Goal: Task Accomplishment & Management: Complete application form

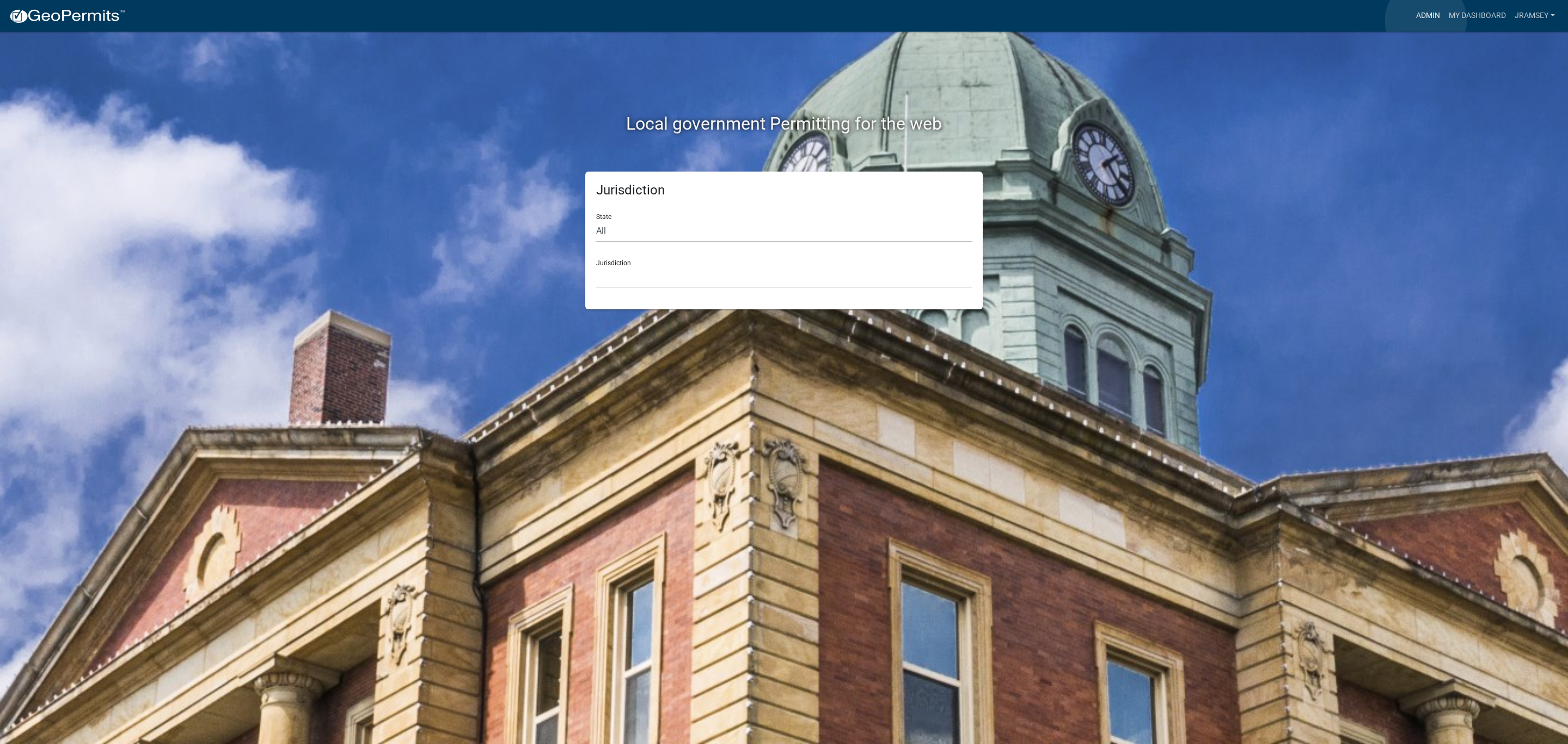
click at [1426, 20] on link "Admin" at bounding box center [1428, 15] width 33 height 21
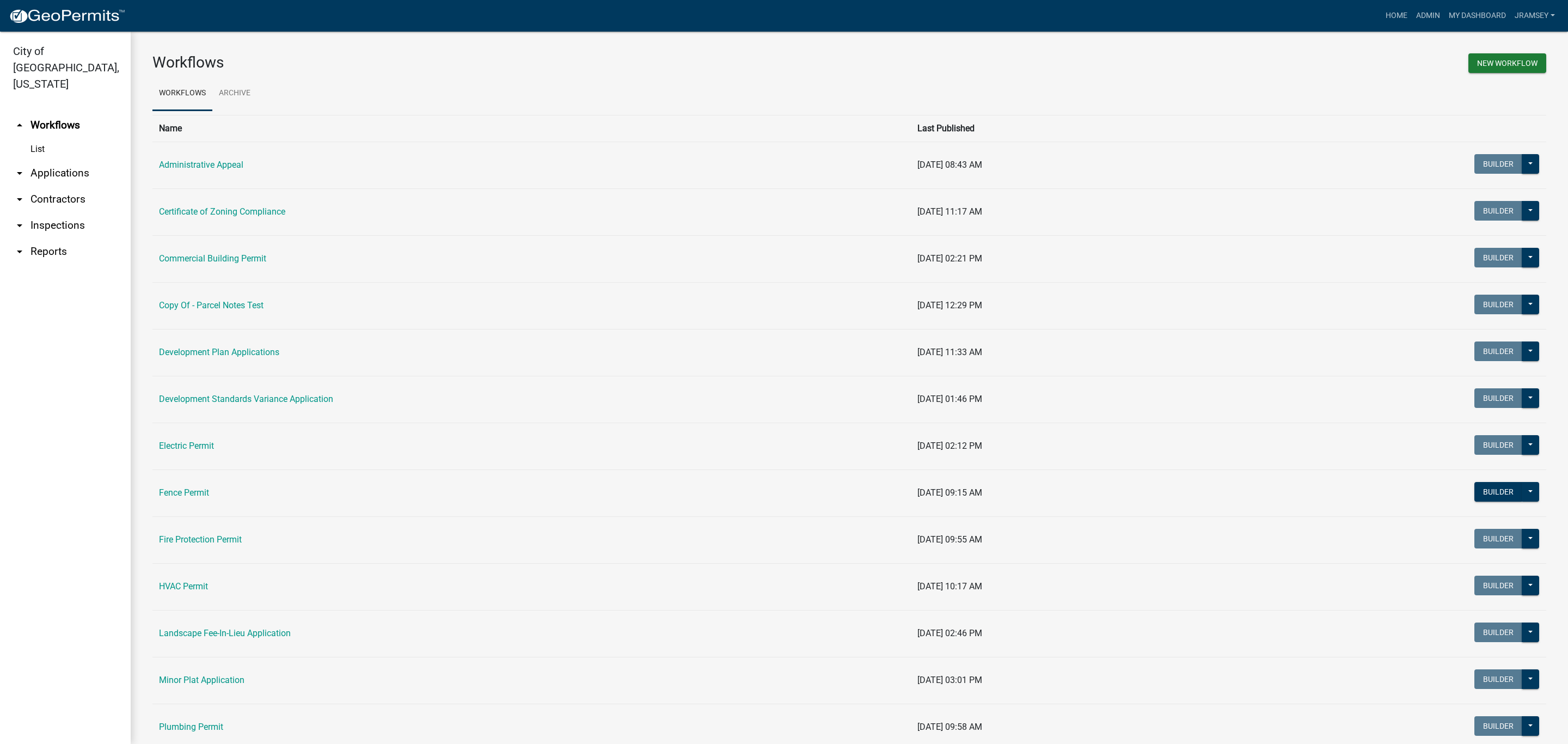
click at [57, 212] on link "arrow_drop_down Inspections" at bounding box center [65, 225] width 130 height 26
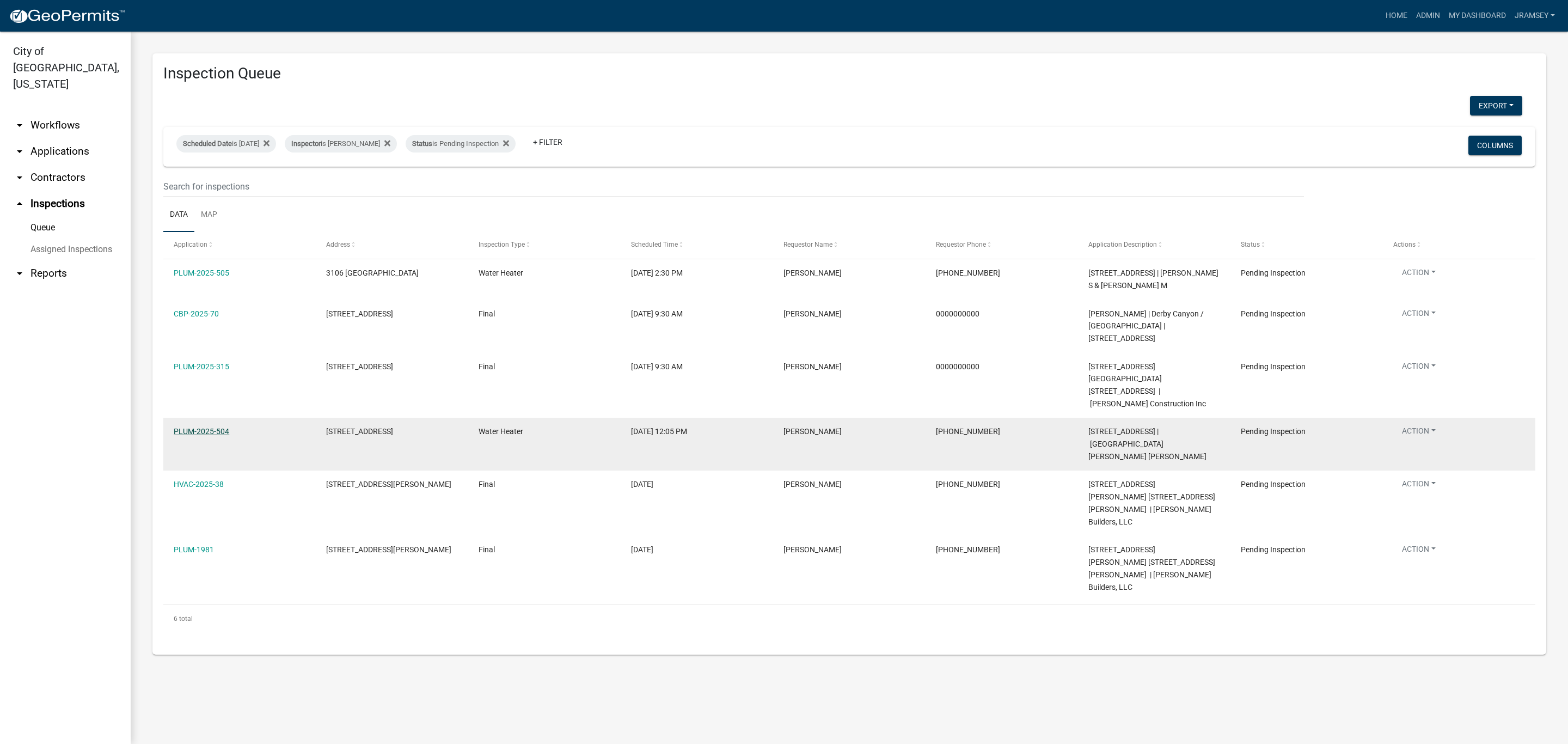
click at [211, 427] on link "PLUM-2025-504" at bounding box center [201, 430] width 56 height 8
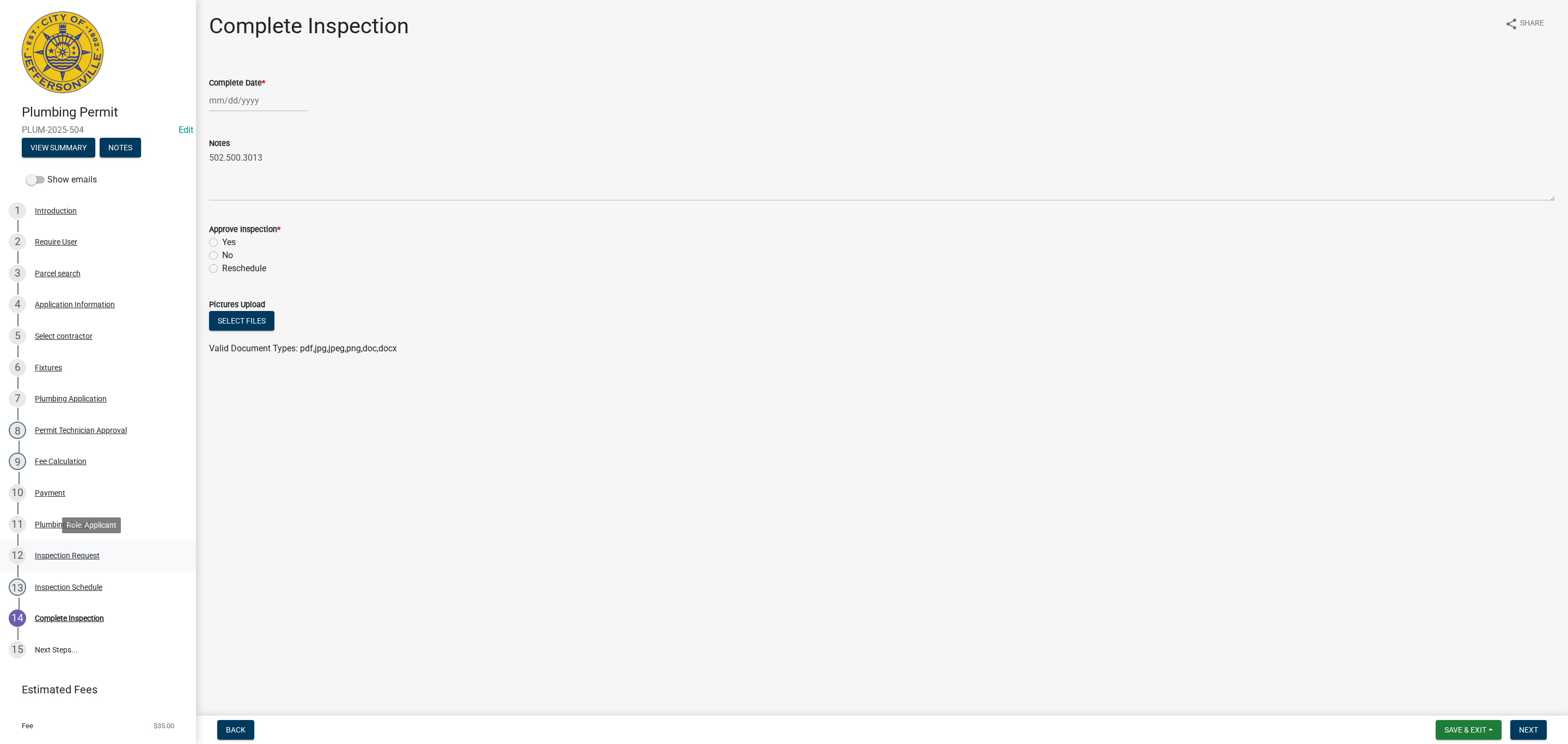
click at [69, 552] on div "Inspection Request" at bounding box center [67, 556] width 65 height 8
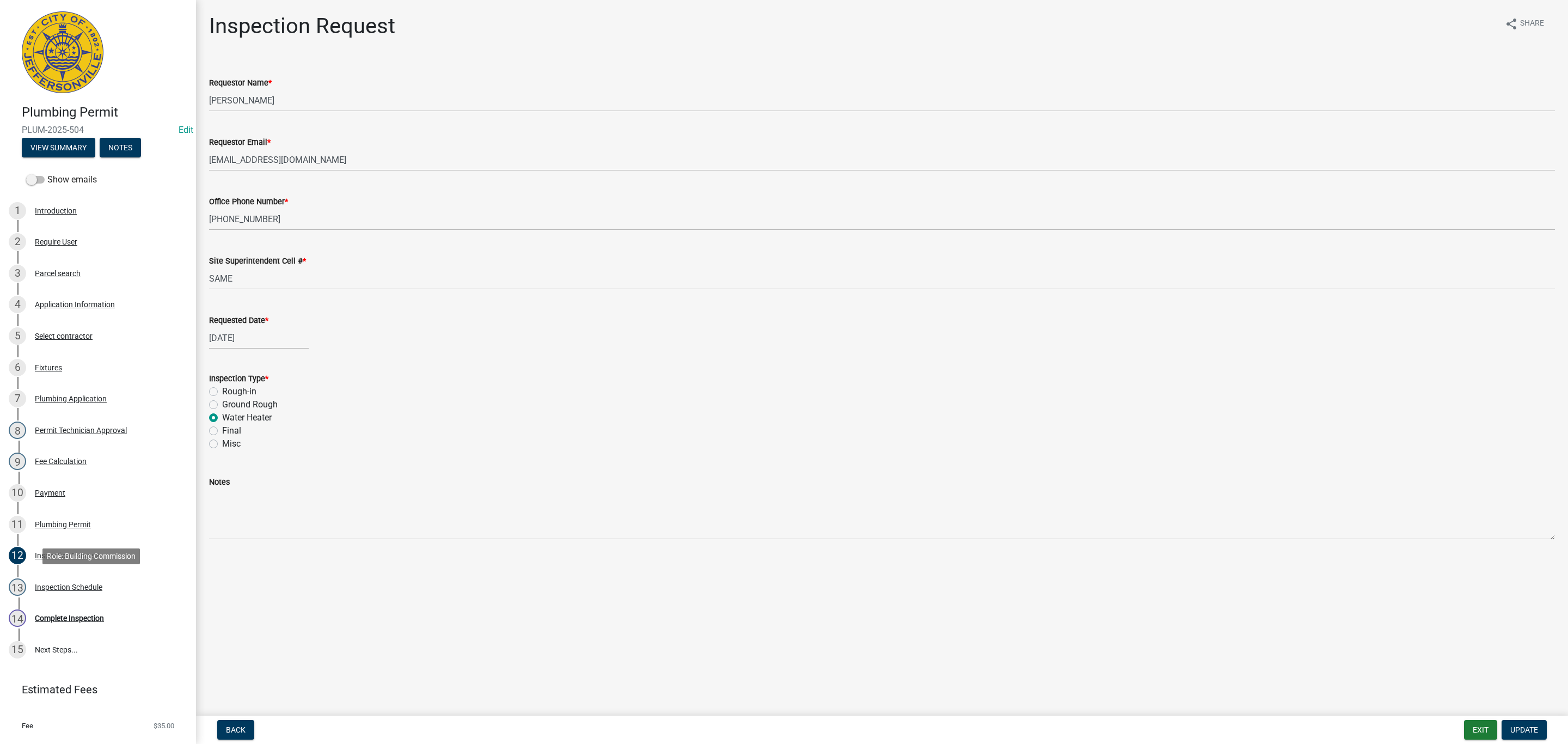
click at [62, 591] on div "13 Inspection Schedule" at bounding box center [93, 587] width 170 height 18
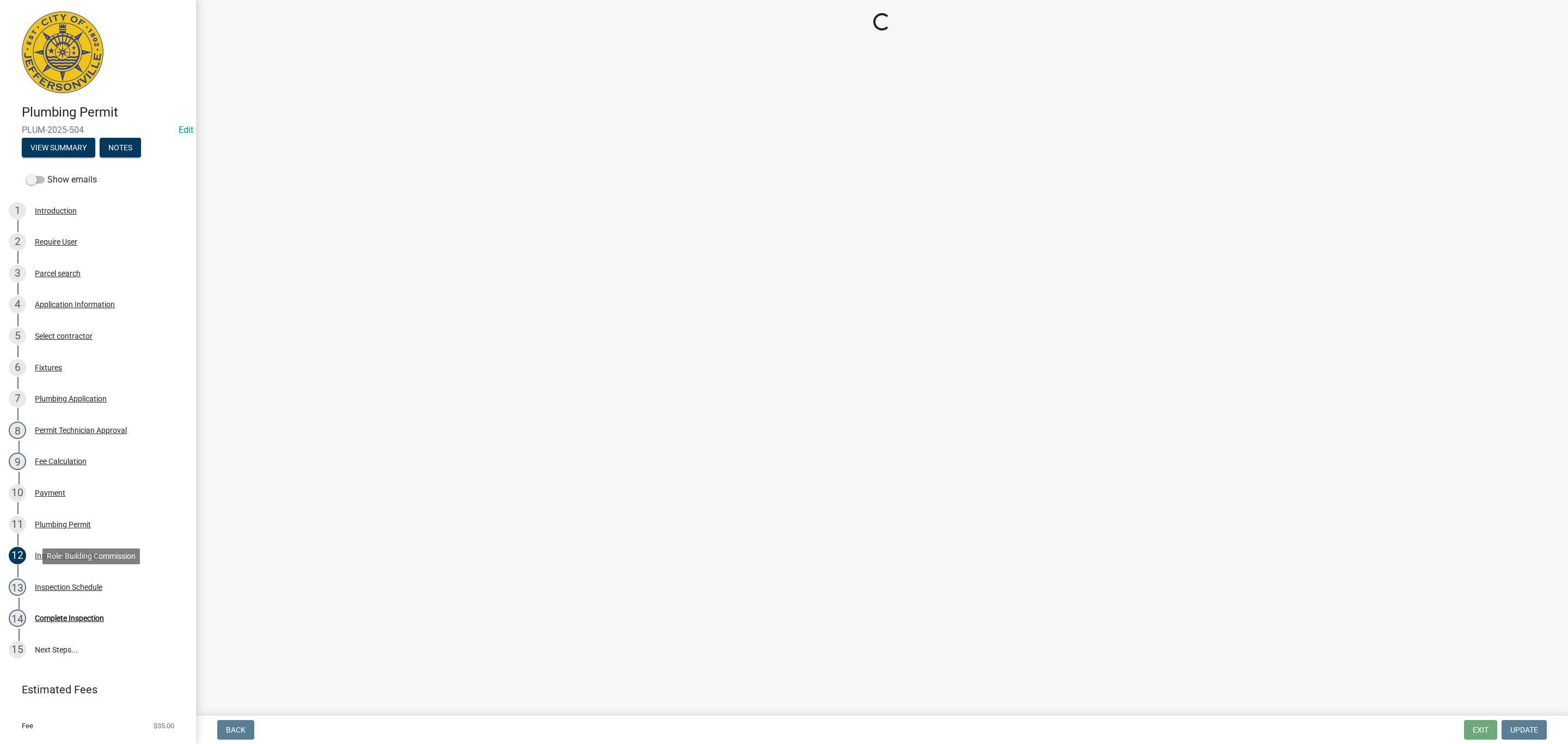
select select "13c97fbc-c819-4cee-844a-0db3d3c4db95"
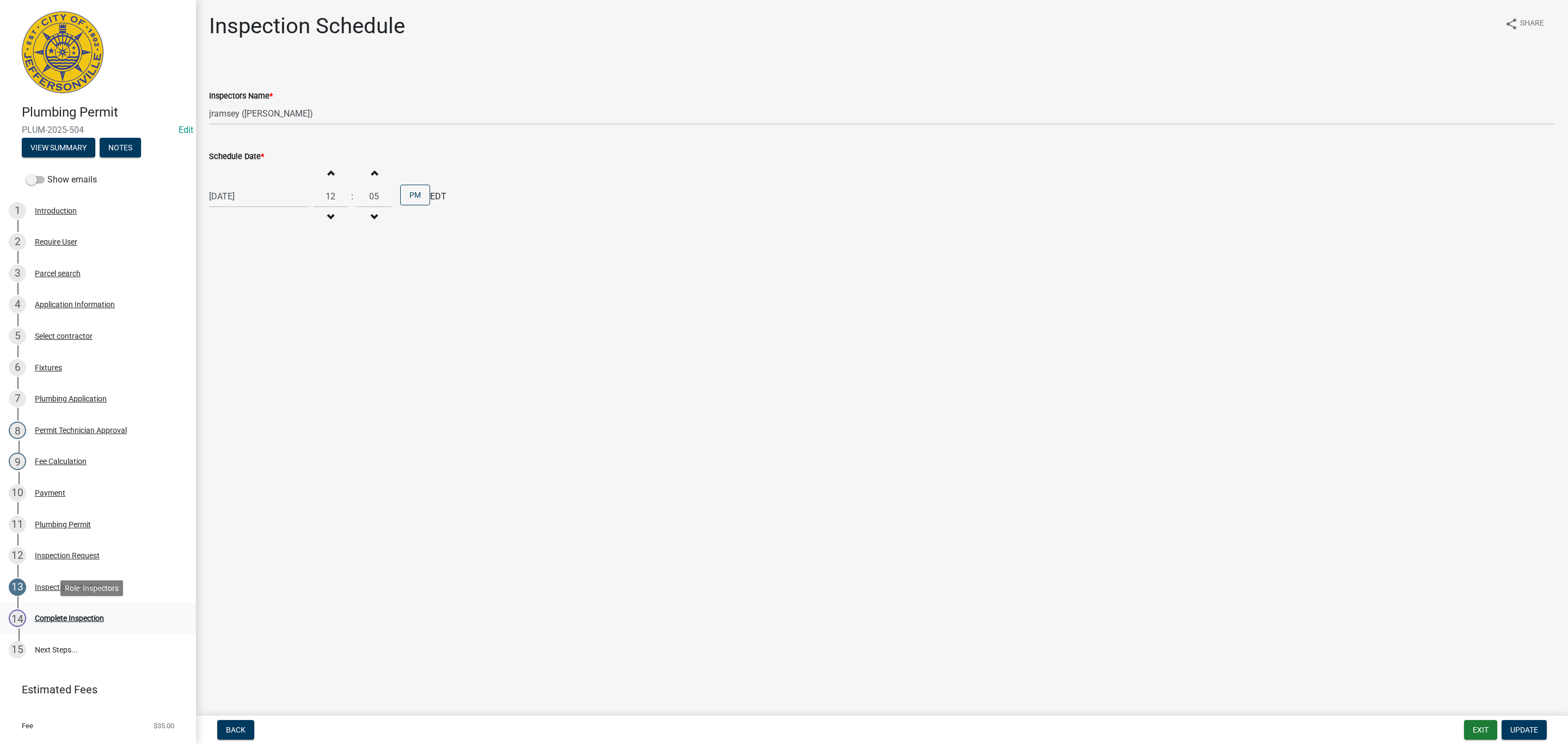
click at [67, 623] on div "14 Complete Inspection" at bounding box center [93, 617] width 170 height 18
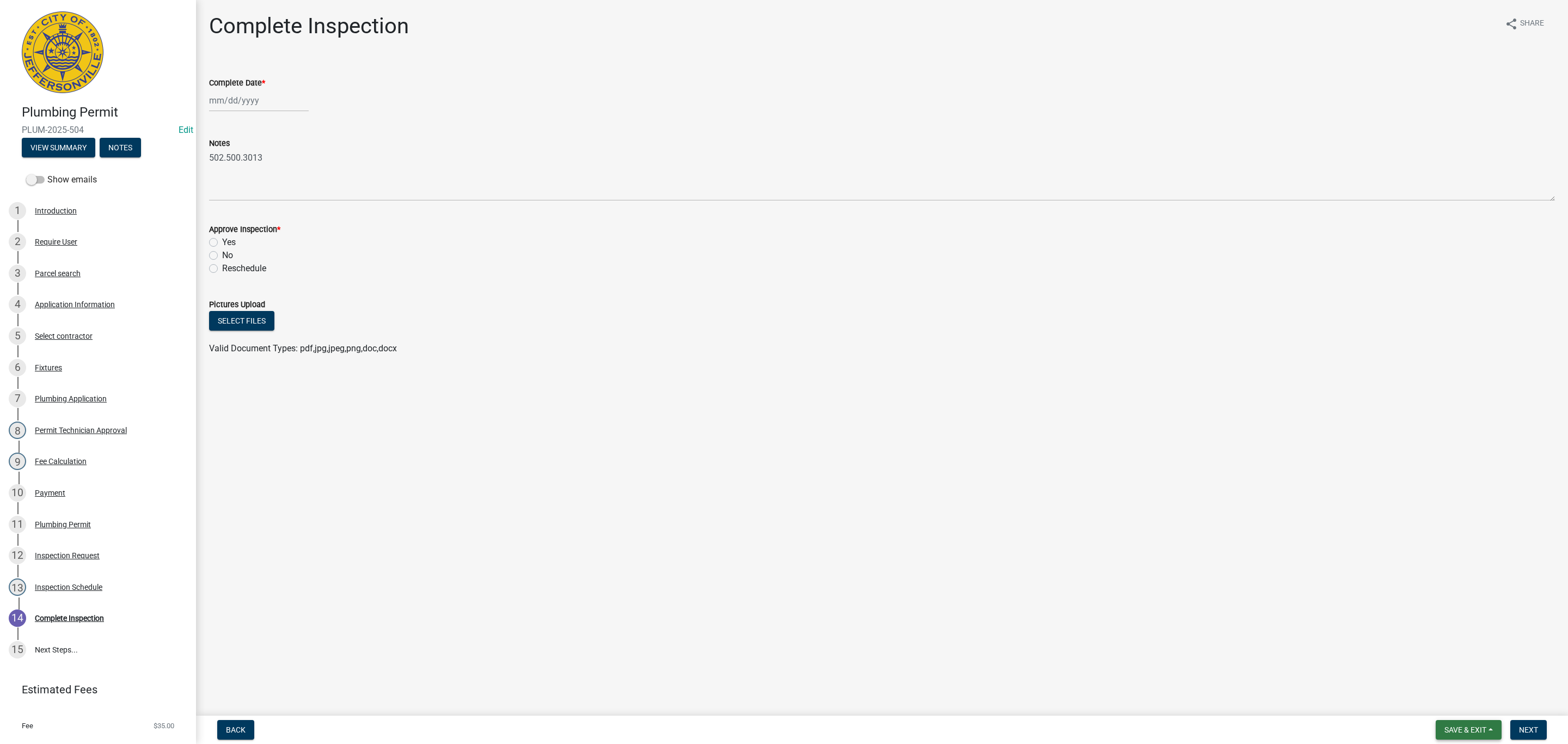
click at [1470, 724] on button "Save & Exit" at bounding box center [1469, 730] width 66 height 20
click at [1456, 710] on button "Save & Exit" at bounding box center [1458, 702] width 87 height 26
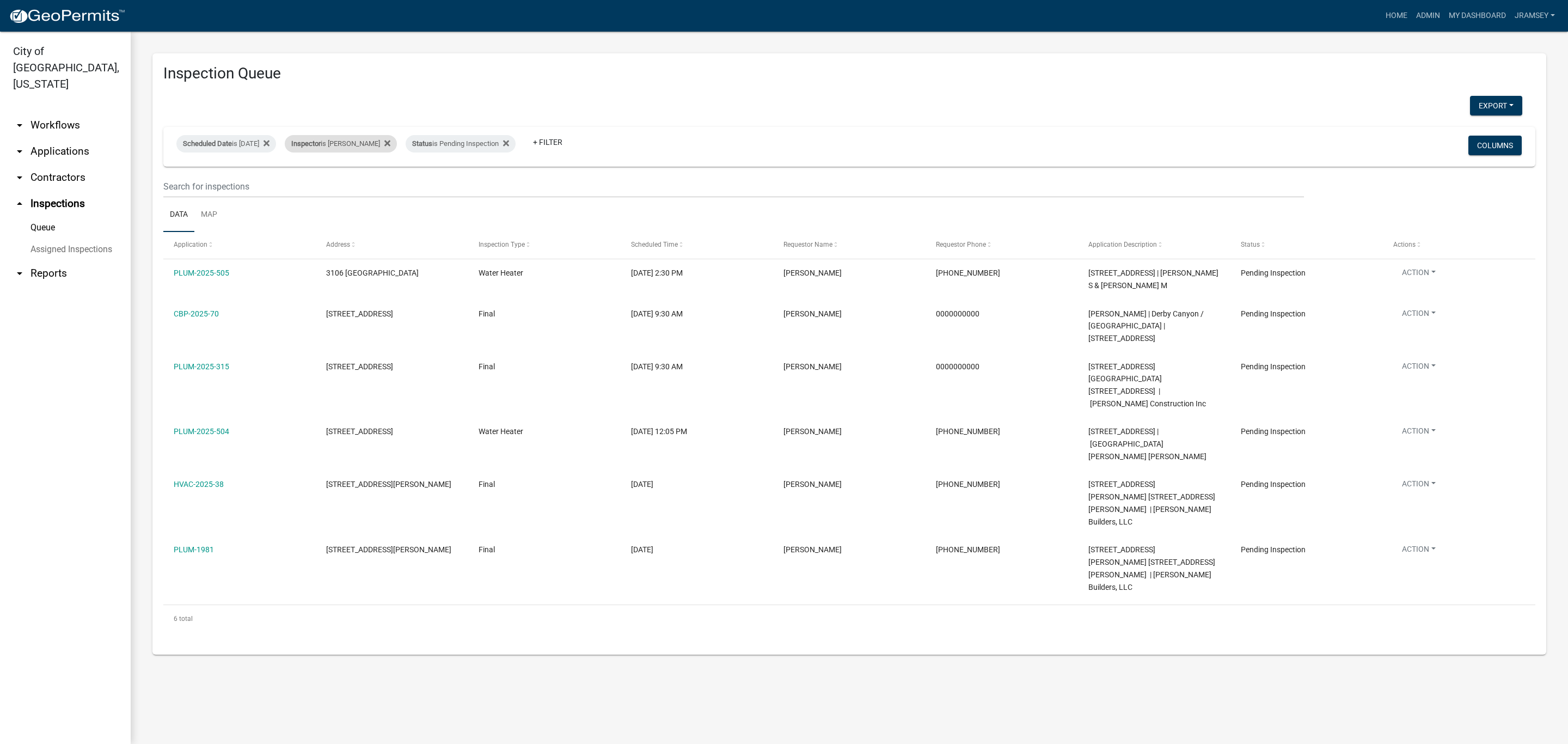
click at [368, 150] on div "Inspector is [PERSON_NAME]" at bounding box center [340, 143] width 112 height 18
click at [351, 193] on select "Select an option None [PERSON_NAME] [PERSON_NAME] [PERSON_NAME] [PERSON_NAME] […" at bounding box center [359, 195] width 109 height 22
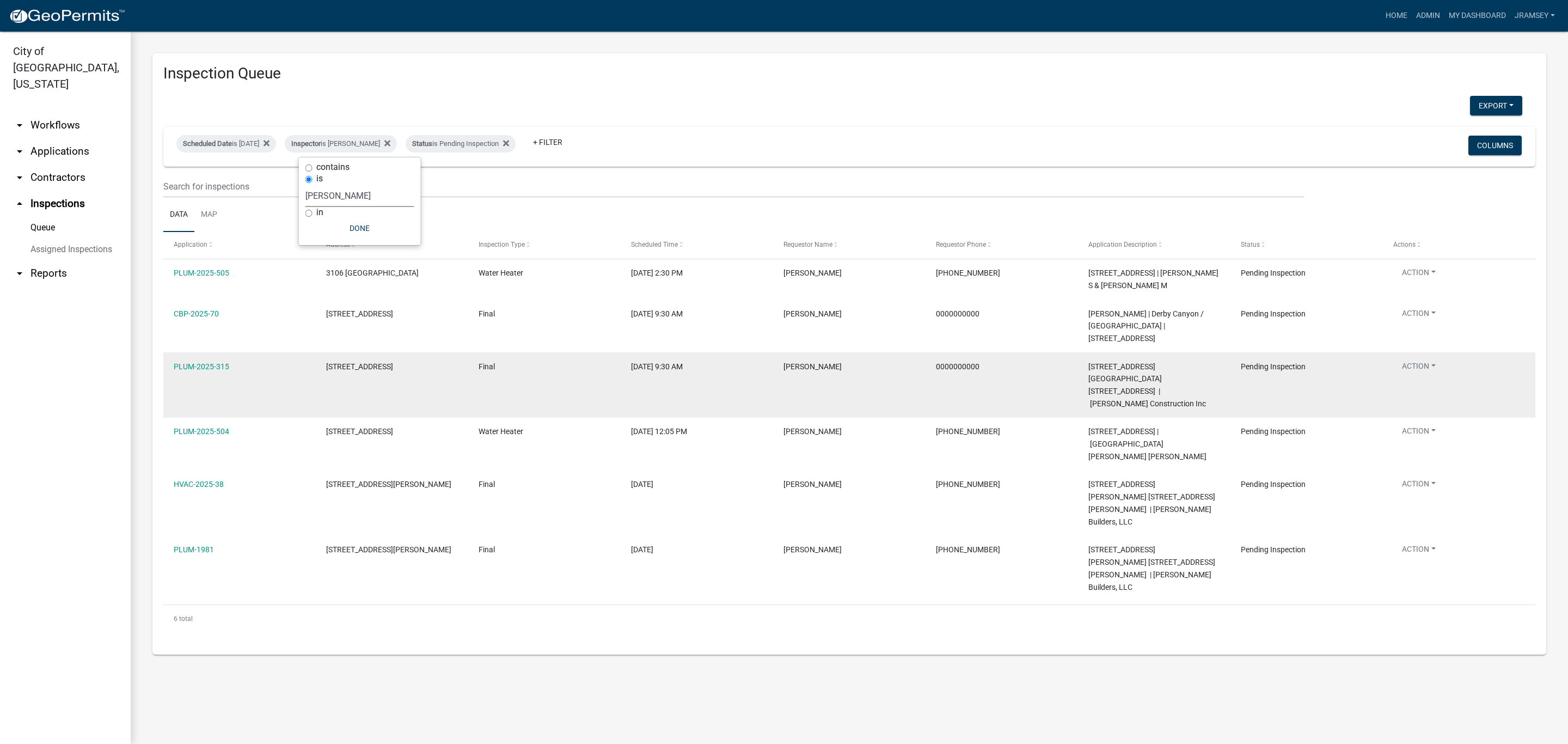
click at [305, 185] on select "Select an option None [PERSON_NAME] [PERSON_NAME] [PERSON_NAME] [PERSON_NAME] […" at bounding box center [359, 195] width 109 height 22
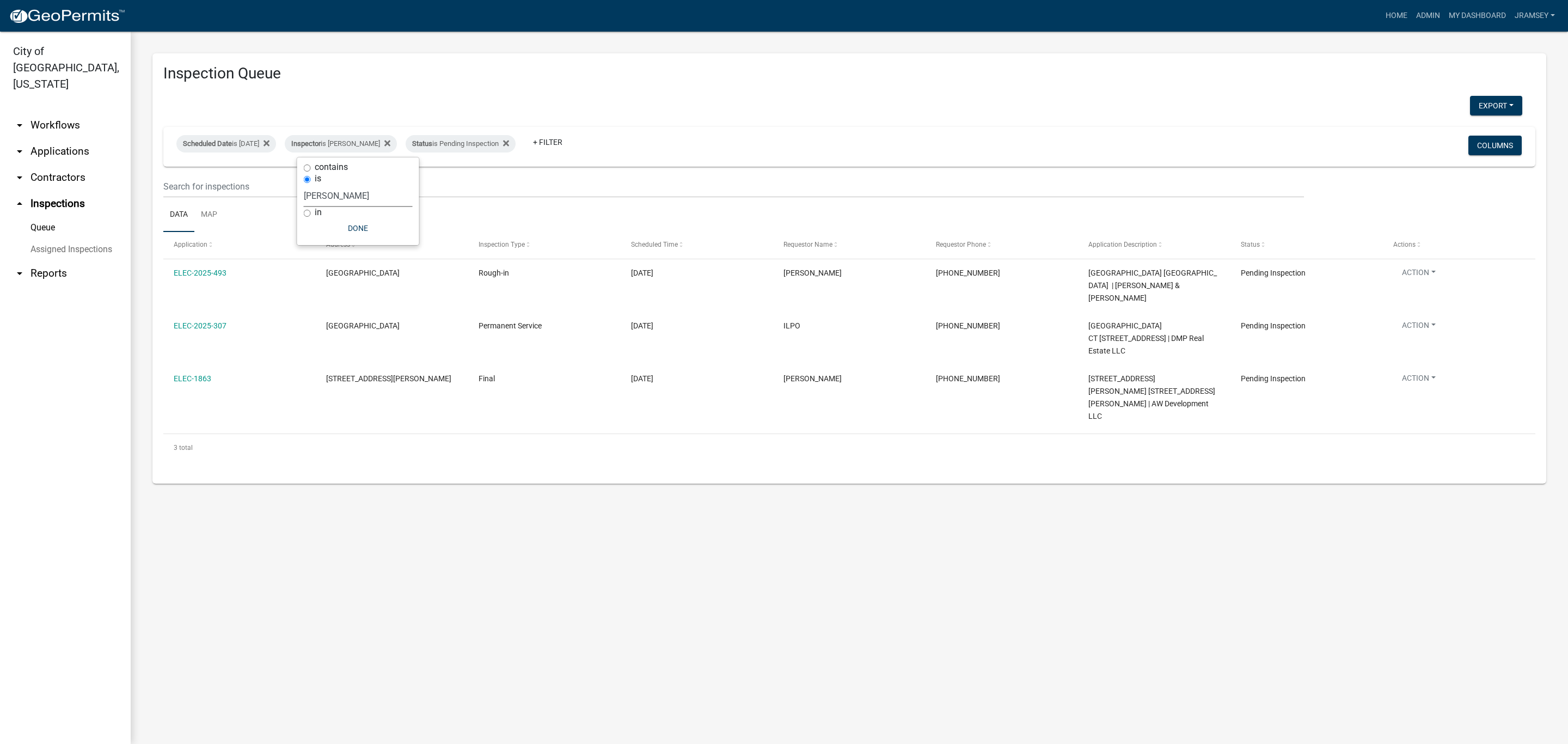
click at [356, 197] on select "Select an option None [PERSON_NAME] [PERSON_NAME] [PERSON_NAME] [PERSON_NAME] […" at bounding box center [358, 195] width 109 height 22
click at [304, 185] on select "Select an option None [PERSON_NAME] [PERSON_NAME] [PERSON_NAME] [PERSON_NAME] […" at bounding box center [358, 195] width 109 height 22
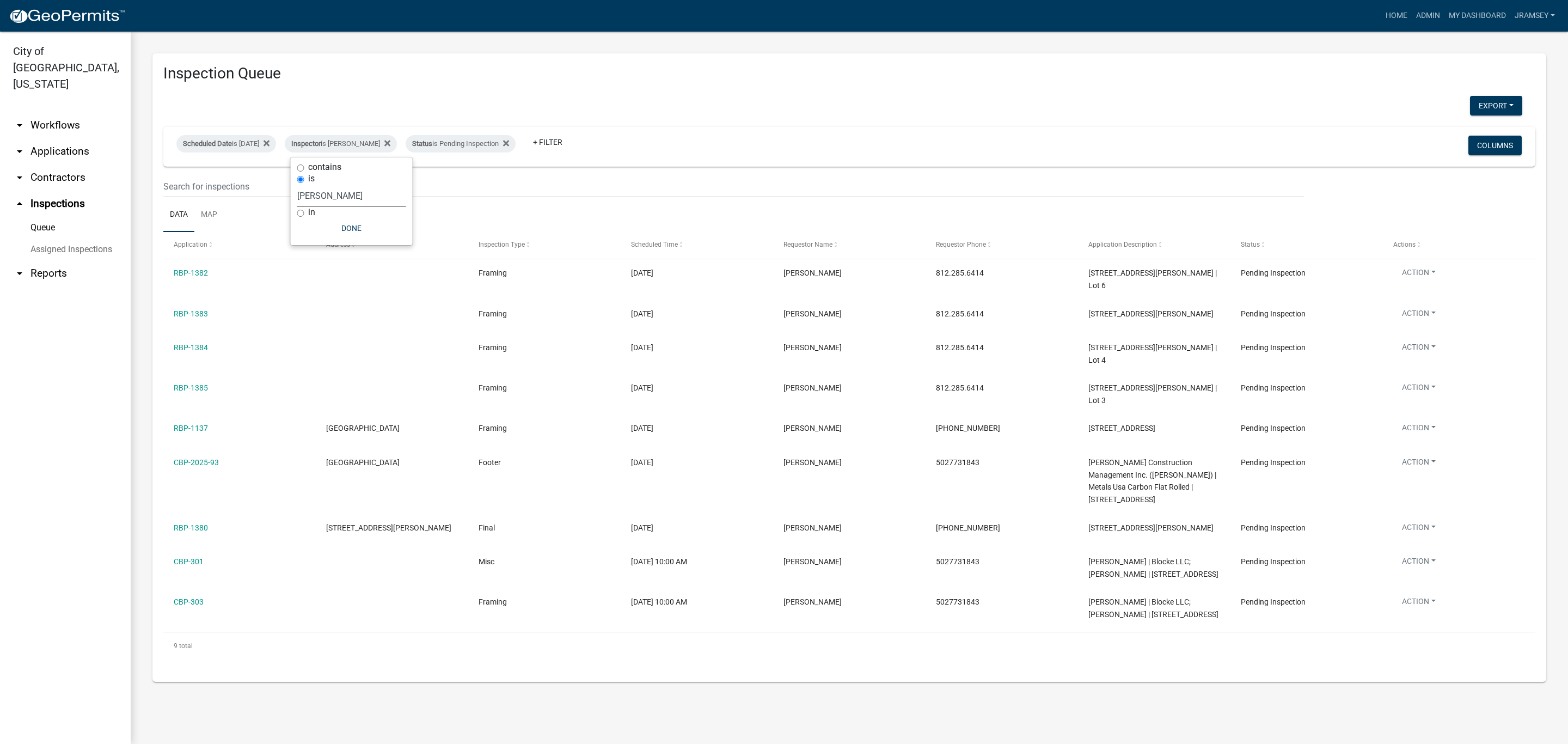
click at [318, 192] on select "Select an option None [PERSON_NAME] [PERSON_NAME] [PERSON_NAME] [PERSON_NAME] […" at bounding box center [352, 195] width 109 height 22
select select "13c97fbc-c819-4cee-844a-0db3d3c4db95"
click at [305, 185] on select "Select an option None [PERSON_NAME] [PERSON_NAME] [PERSON_NAME] [PERSON_NAME] […" at bounding box center [352, 195] width 109 height 22
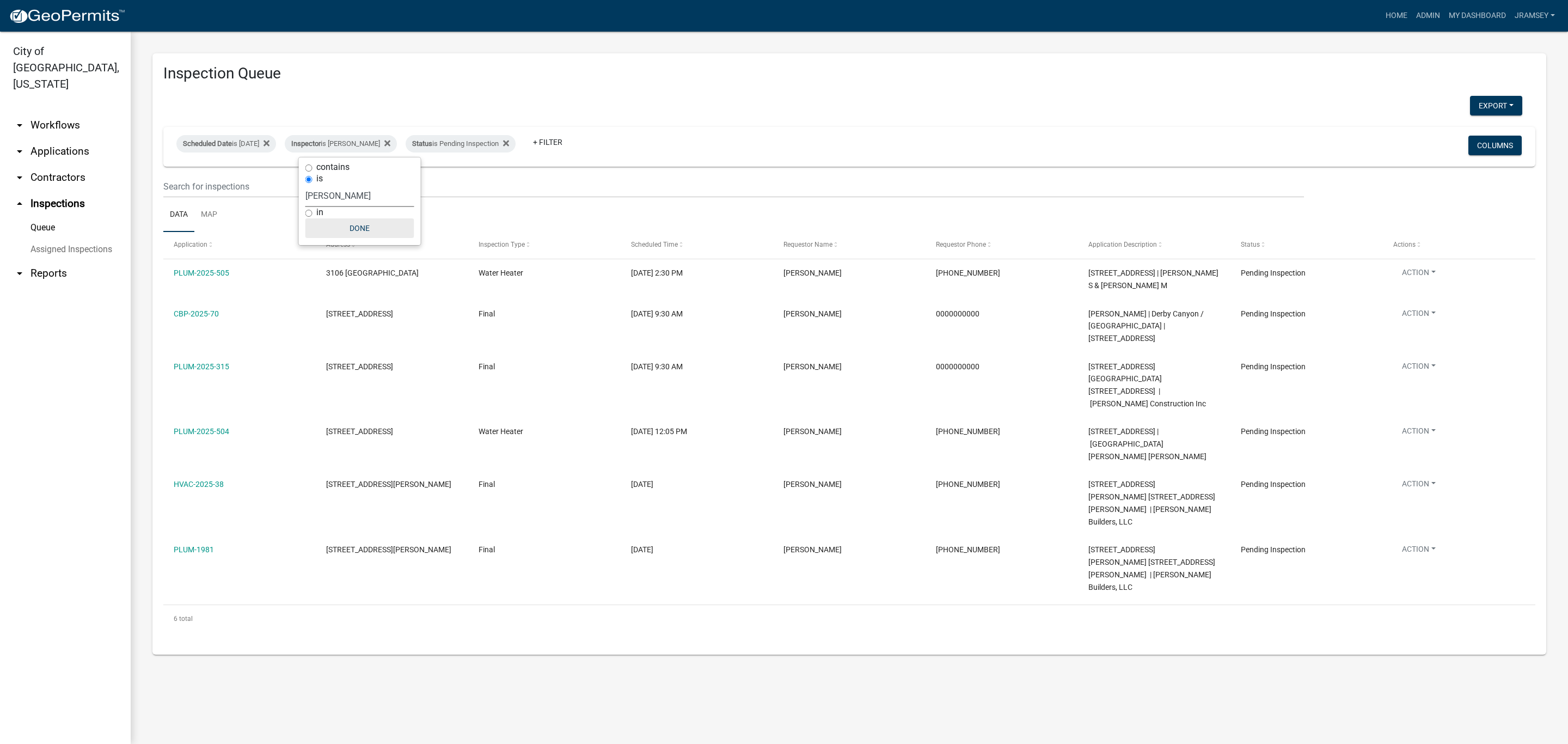
click at [352, 229] on button "Done" at bounding box center [359, 228] width 109 height 20
click at [56, 138] on link "arrow_drop_down Applications" at bounding box center [65, 151] width 130 height 26
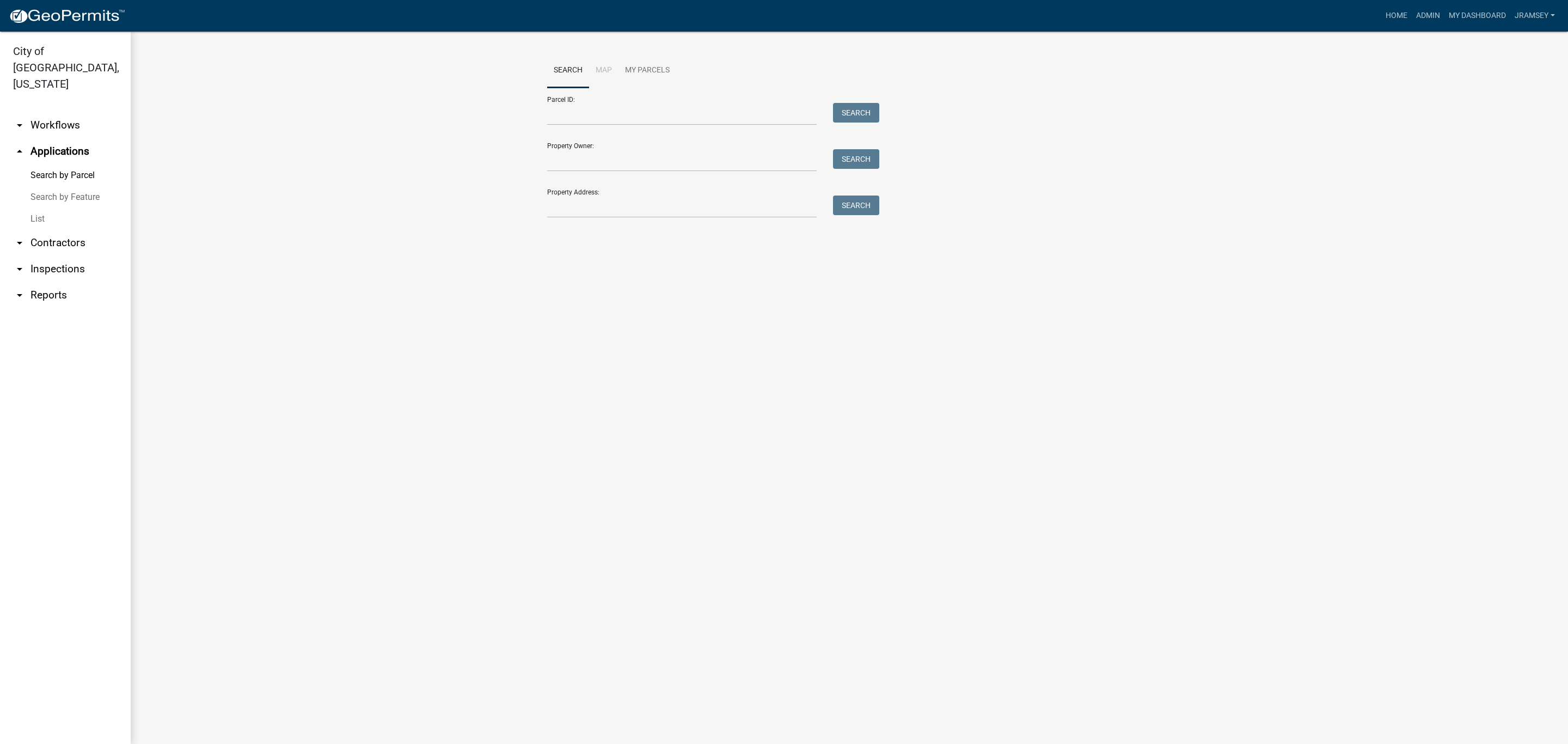
click at [66, 114] on link "arrow_drop_down Workflows" at bounding box center [65, 125] width 130 height 26
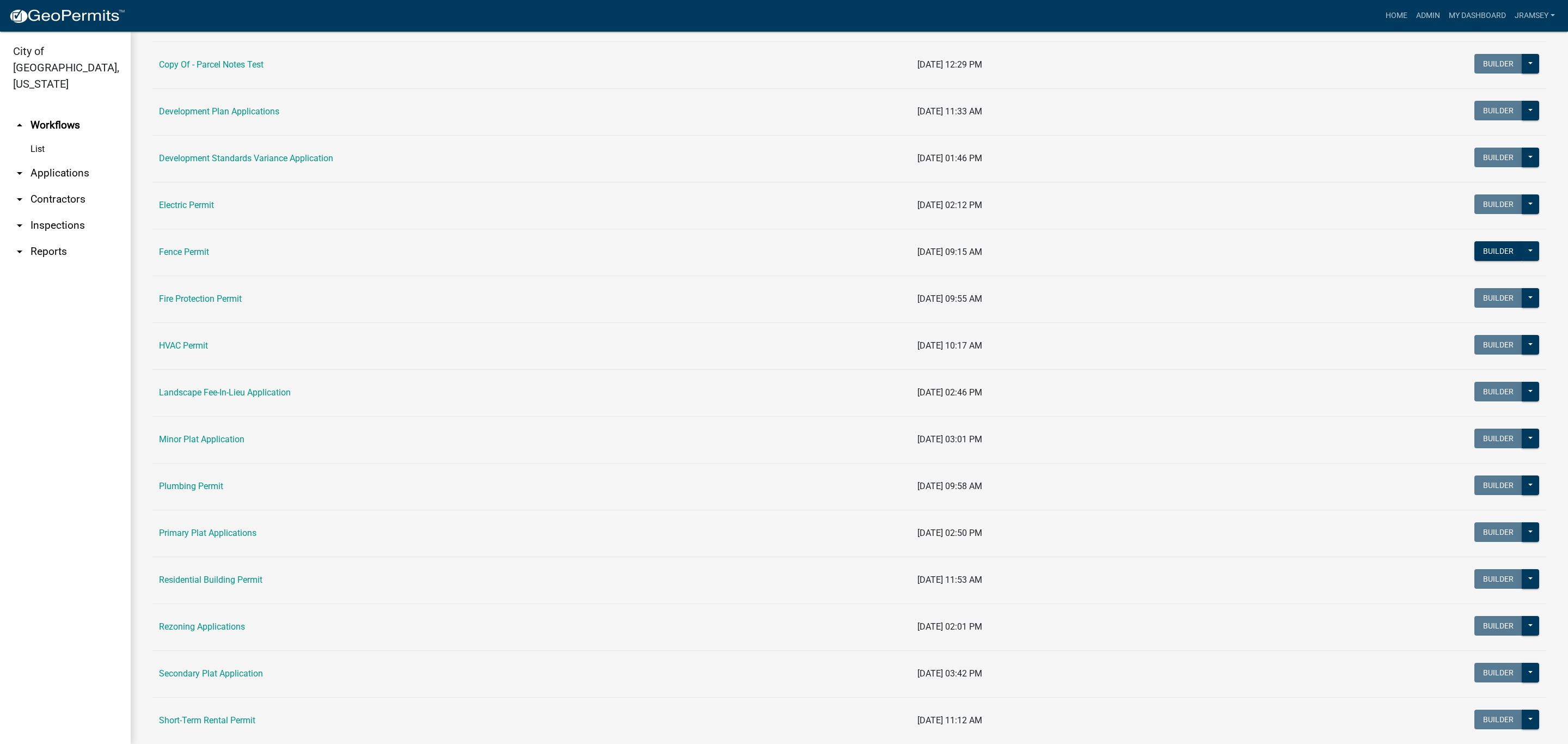
scroll to position [245, 0]
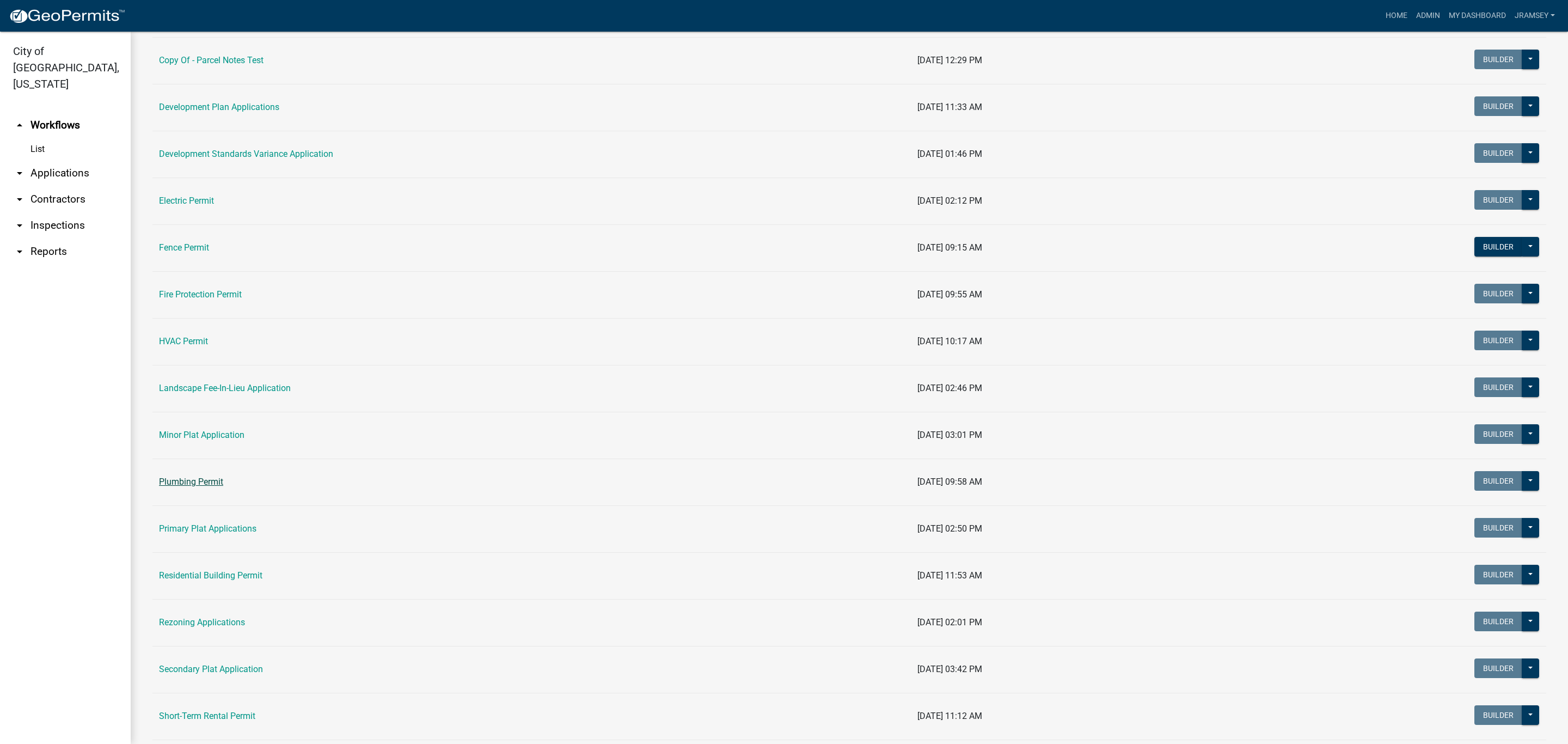
click at [203, 481] on link "Plumbing Permit" at bounding box center [191, 482] width 64 height 11
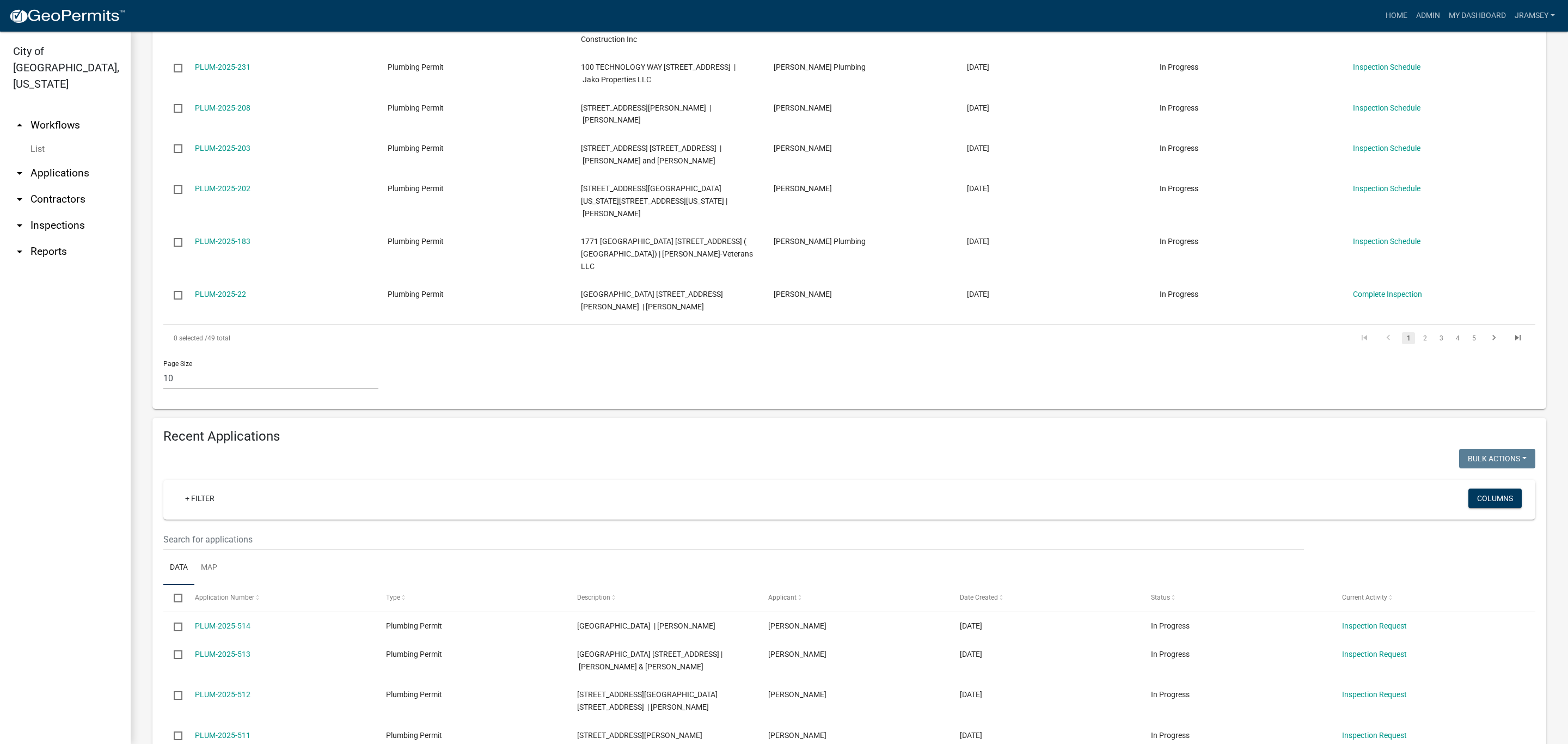
scroll to position [408, 0]
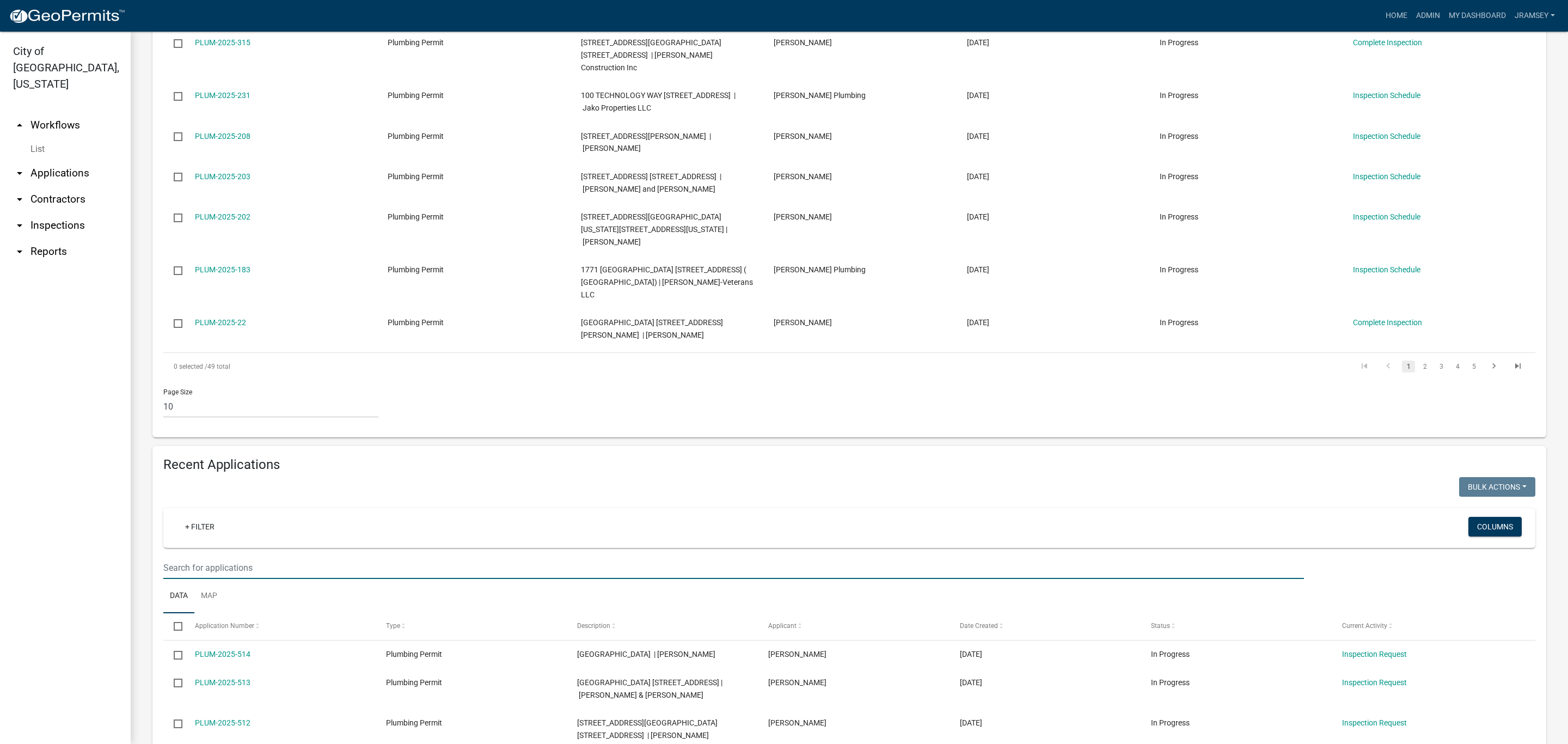
click at [224, 556] on input "text" at bounding box center [733, 567] width 1141 height 22
type input "[PERSON_NAME]"
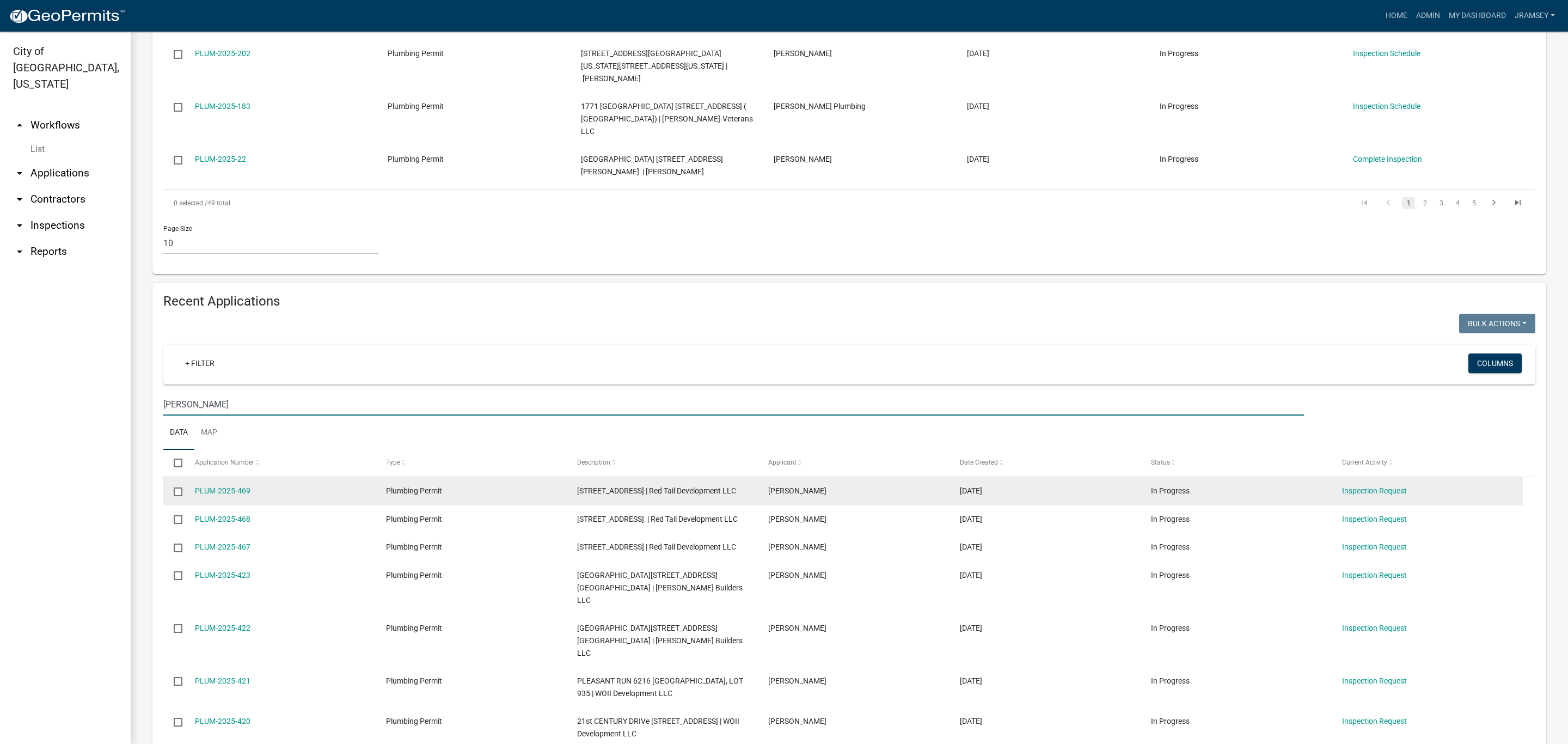
scroll to position [653, 0]
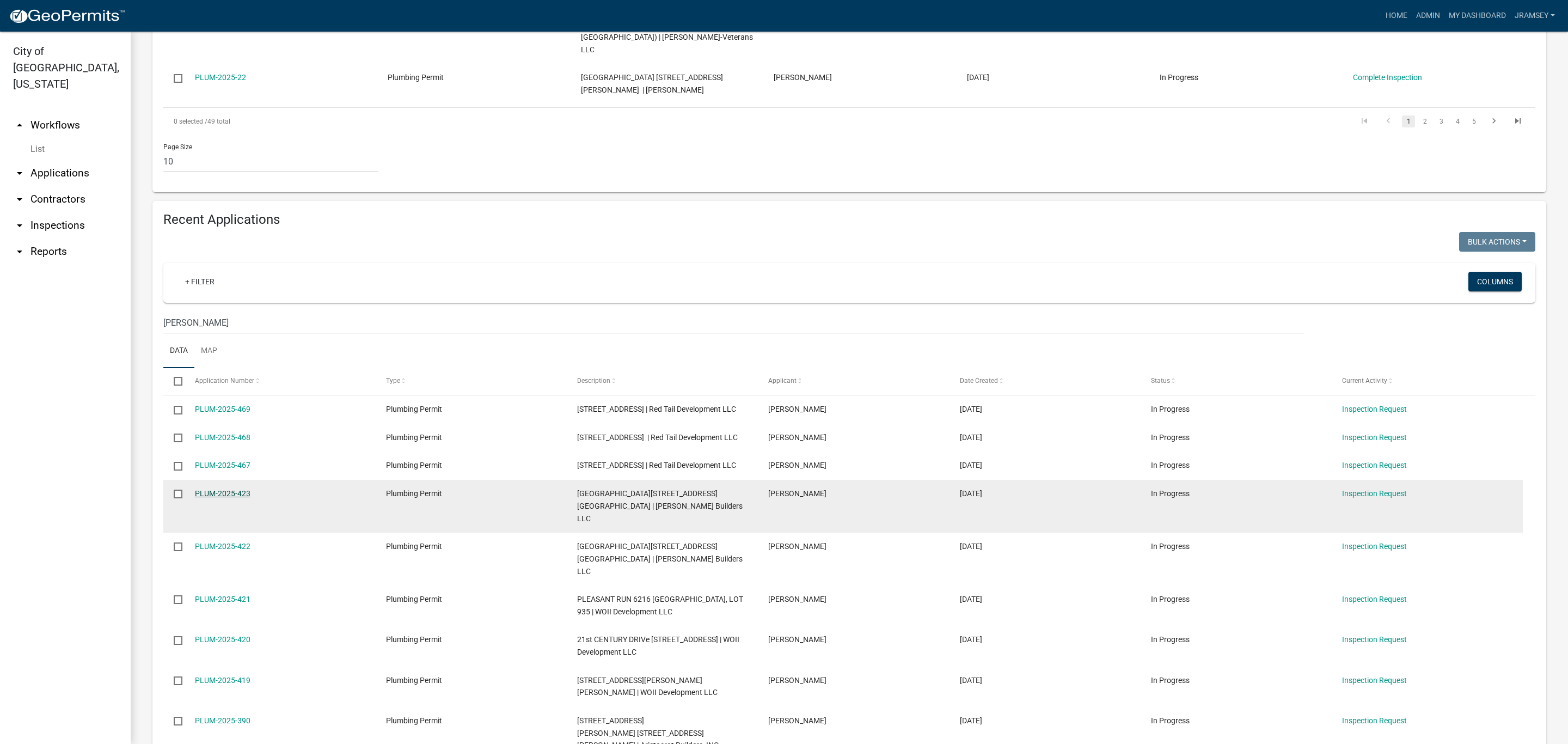
click at [225, 489] on link "PLUM-2025-423" at bounding box center [222, 493] width 56 height 8
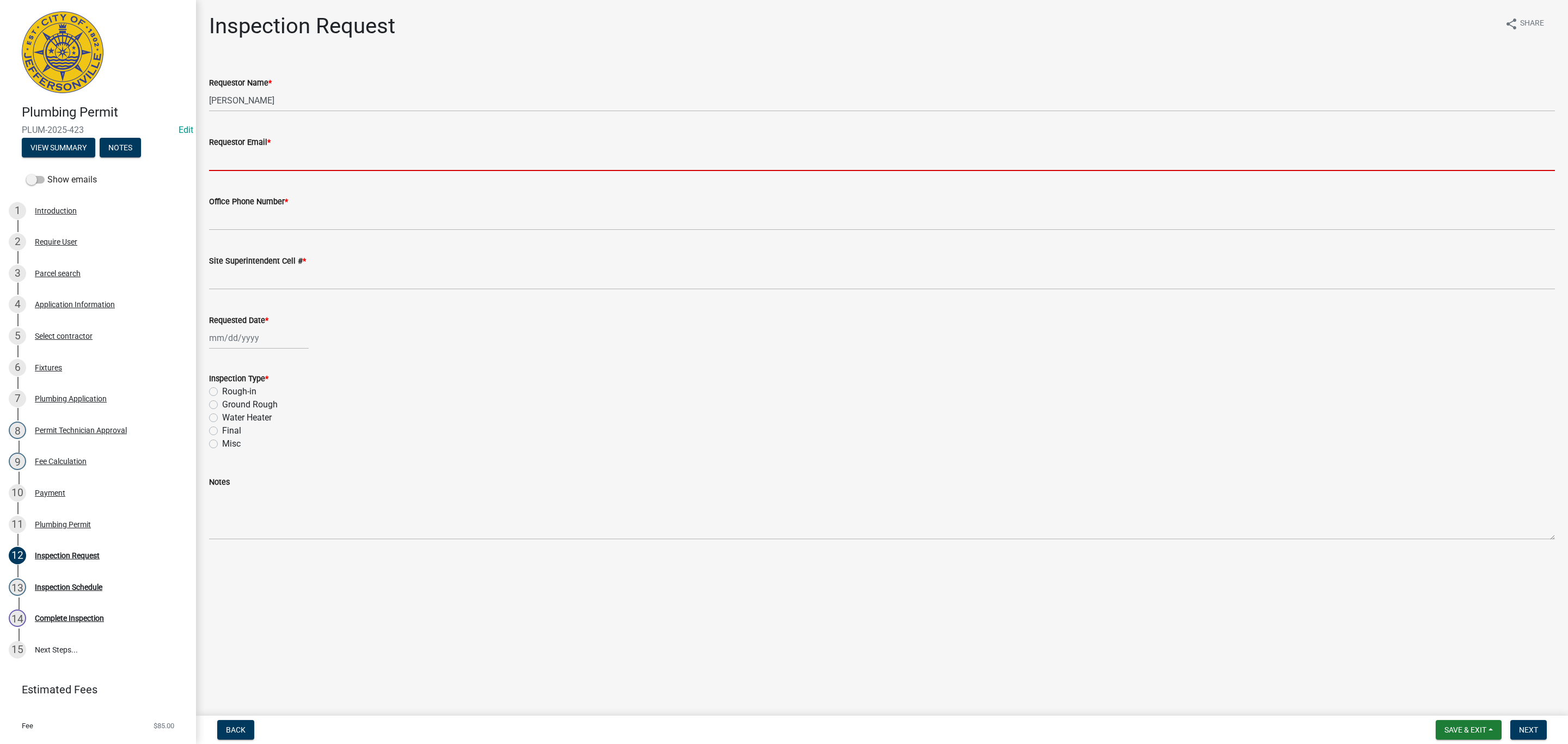
click at [230, 157] on input "Requestor Email *" at bounding box center [882, 159] width 1346 height 22
type input "[EMAIL_ADDRESS][DOMAIN_NAME]"
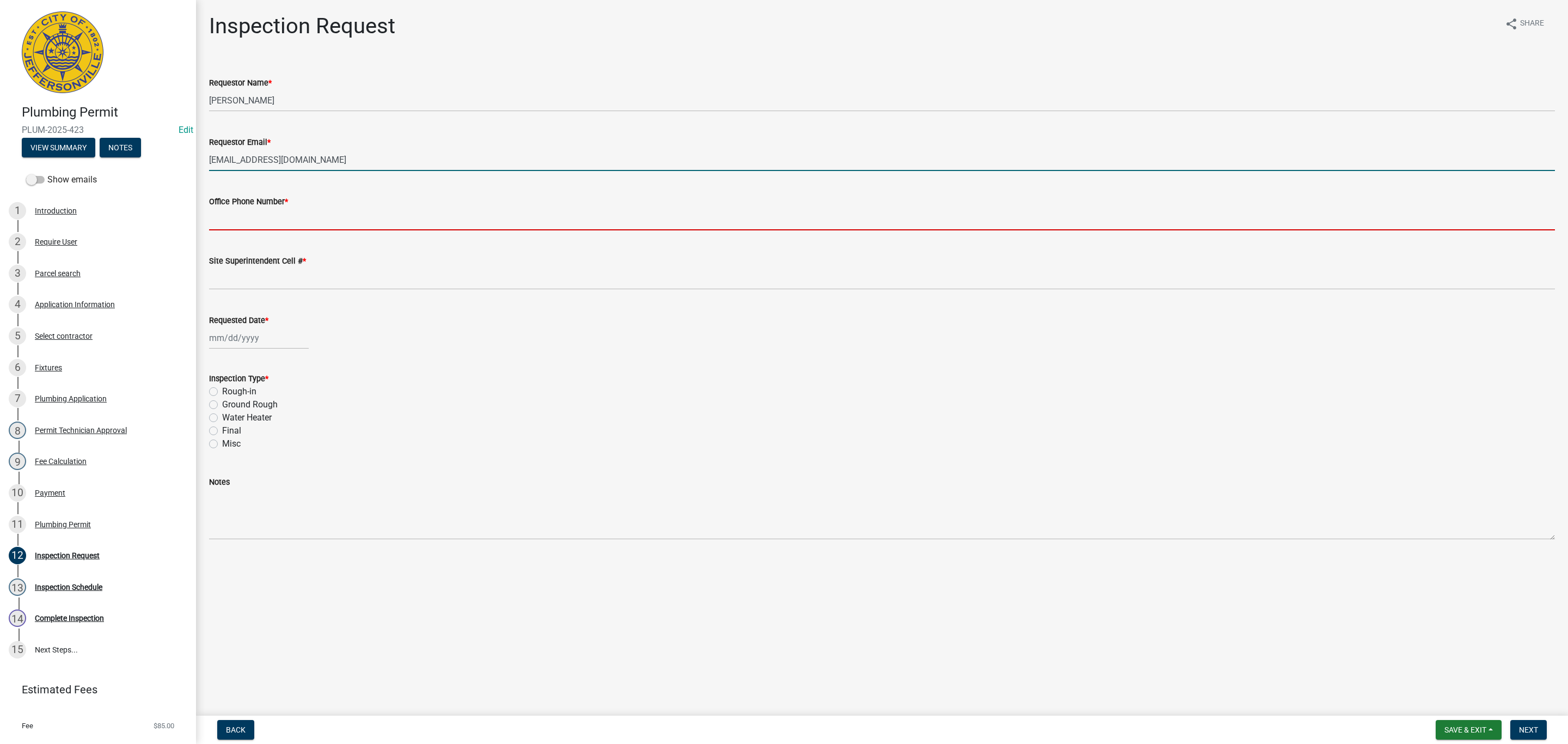
click at [307, 226] on input "Office Phone Number *" at bounding box center [882, 219] width 1346 height 22
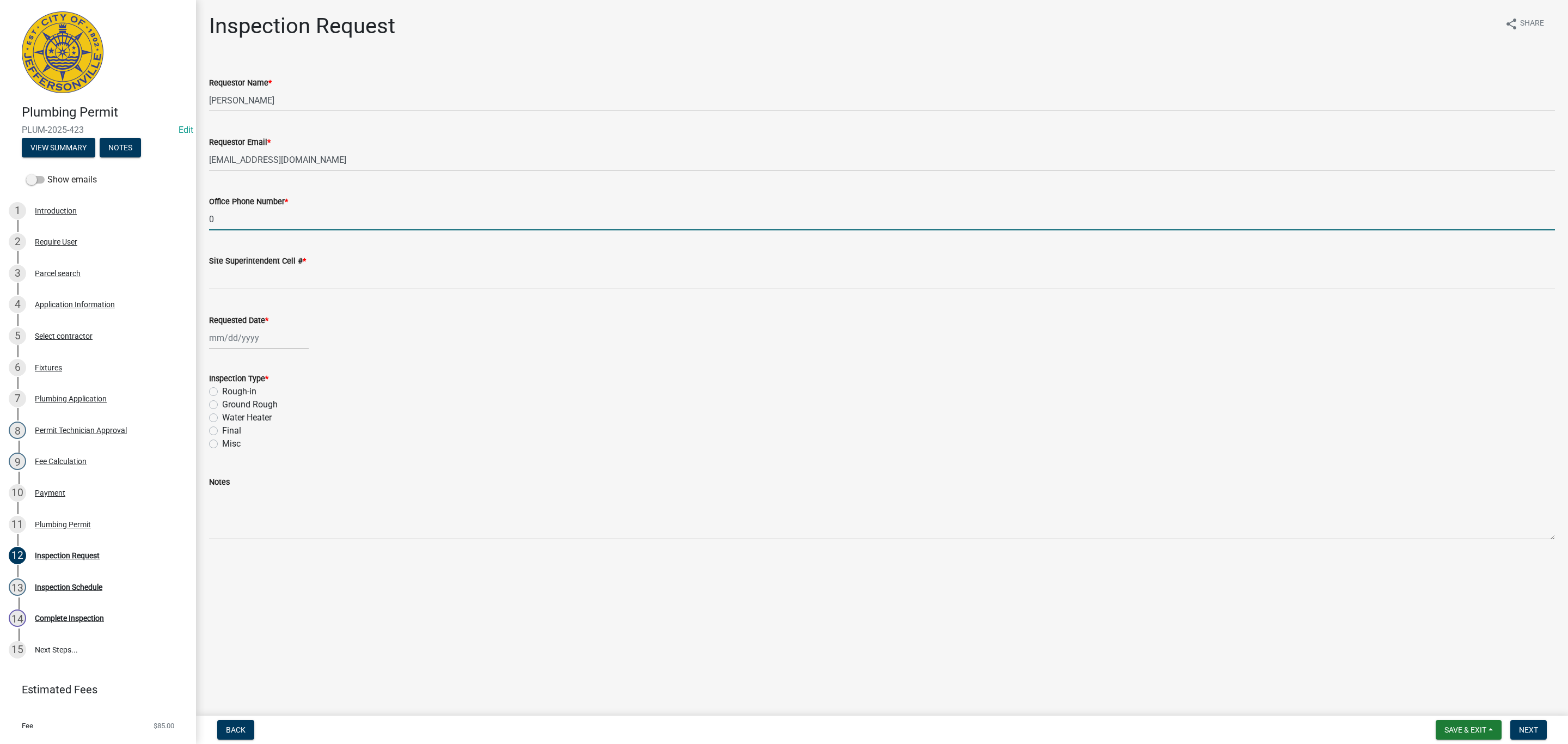
type input "0000000000"
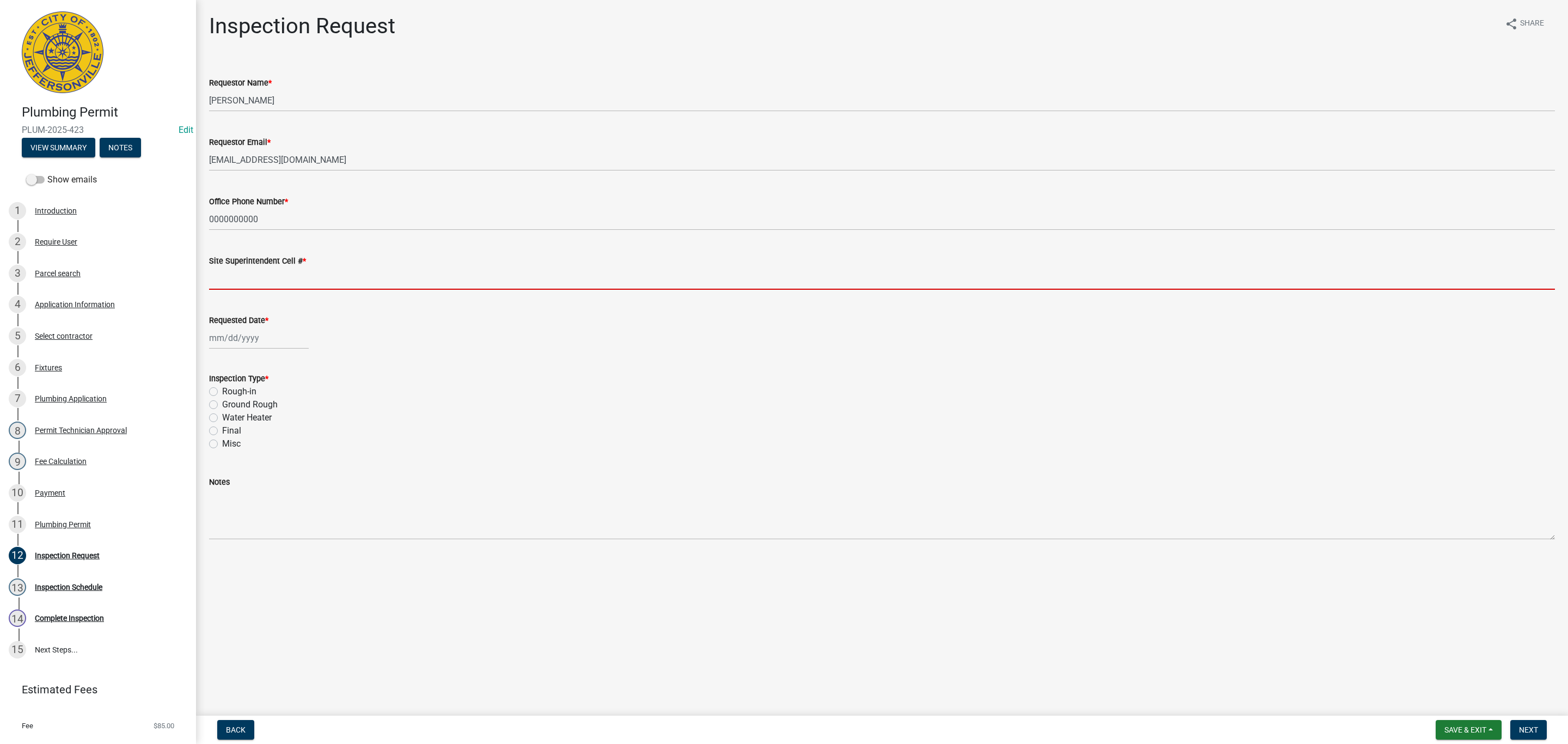
click at [288, 276] on input "Site Superintendent Cell # *" at bounding box center [882, 278] width 1346 height 22
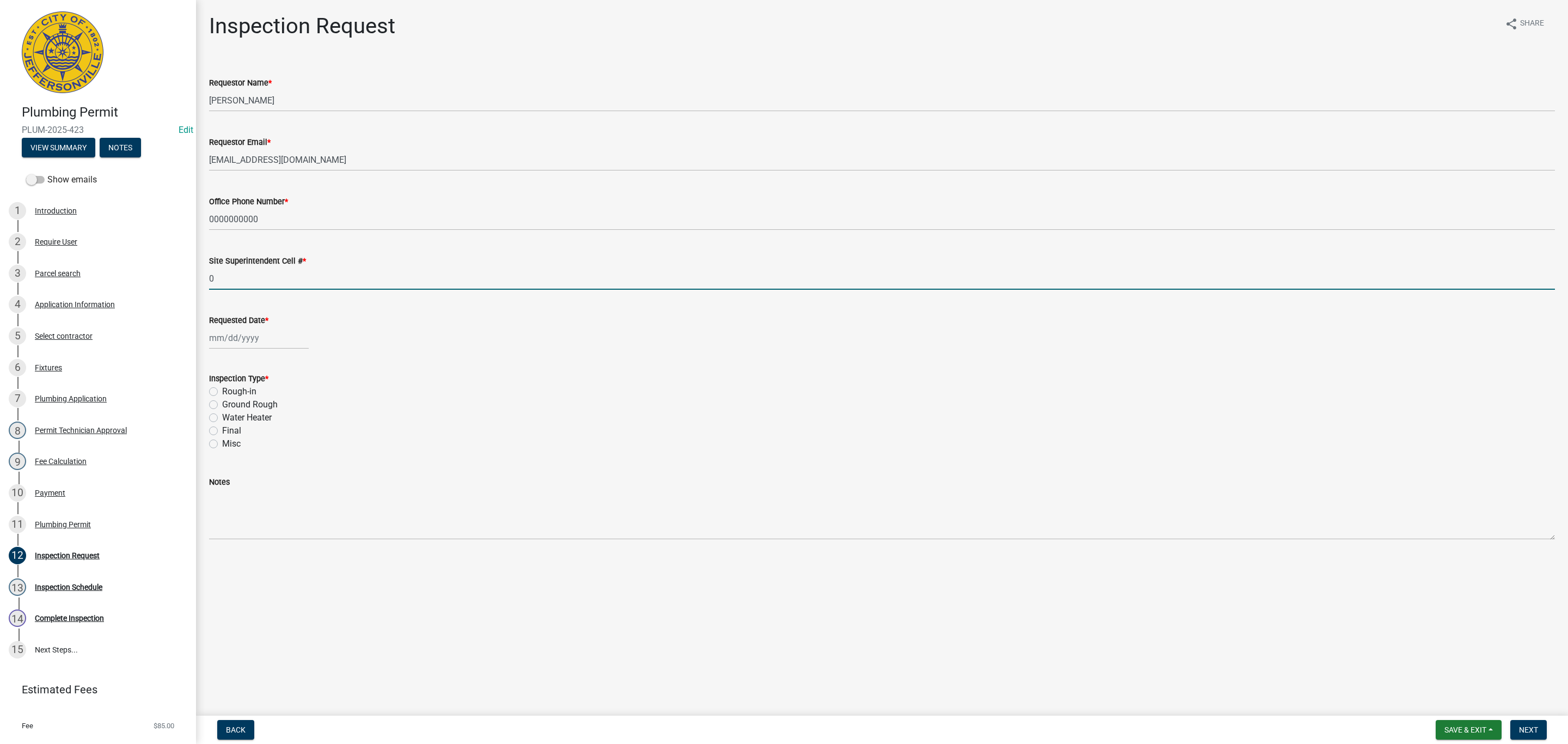
type input "0000000000"
click at [223, 333] on div at bounding box center [259, 337] width 100 height 22
select select "9"
select select "2025"
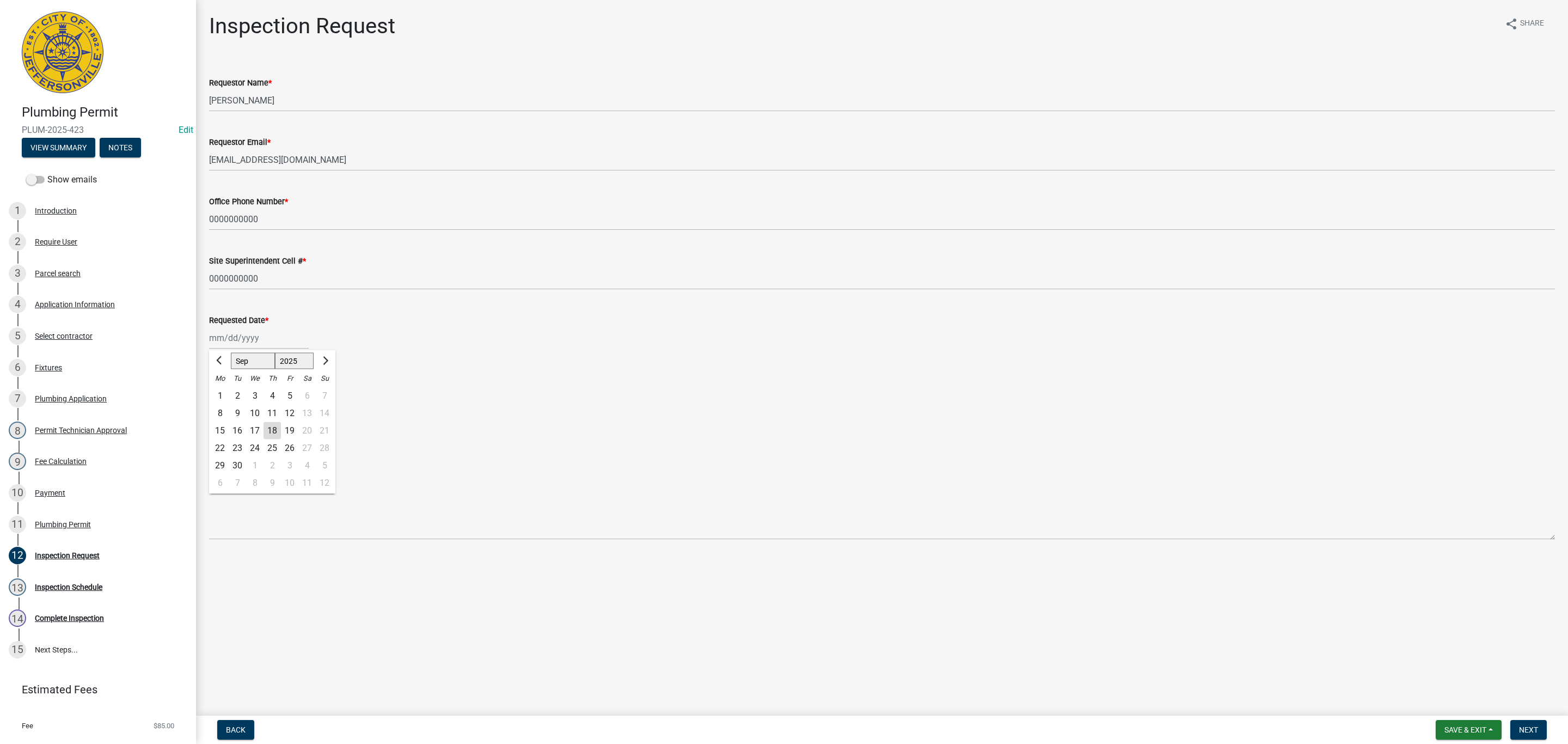
click at [268, 429] on div "18" at bounding box center [272, 430] width 18 height 18
type input "[DATE]"
click at [222, 391] on label "Rough-in" at bounding box center [239, 391] width 34 height 13
click at [222, 391] on input "Rough-in" at bounding box center [225, 388] width 7 height 7
radio input "true"
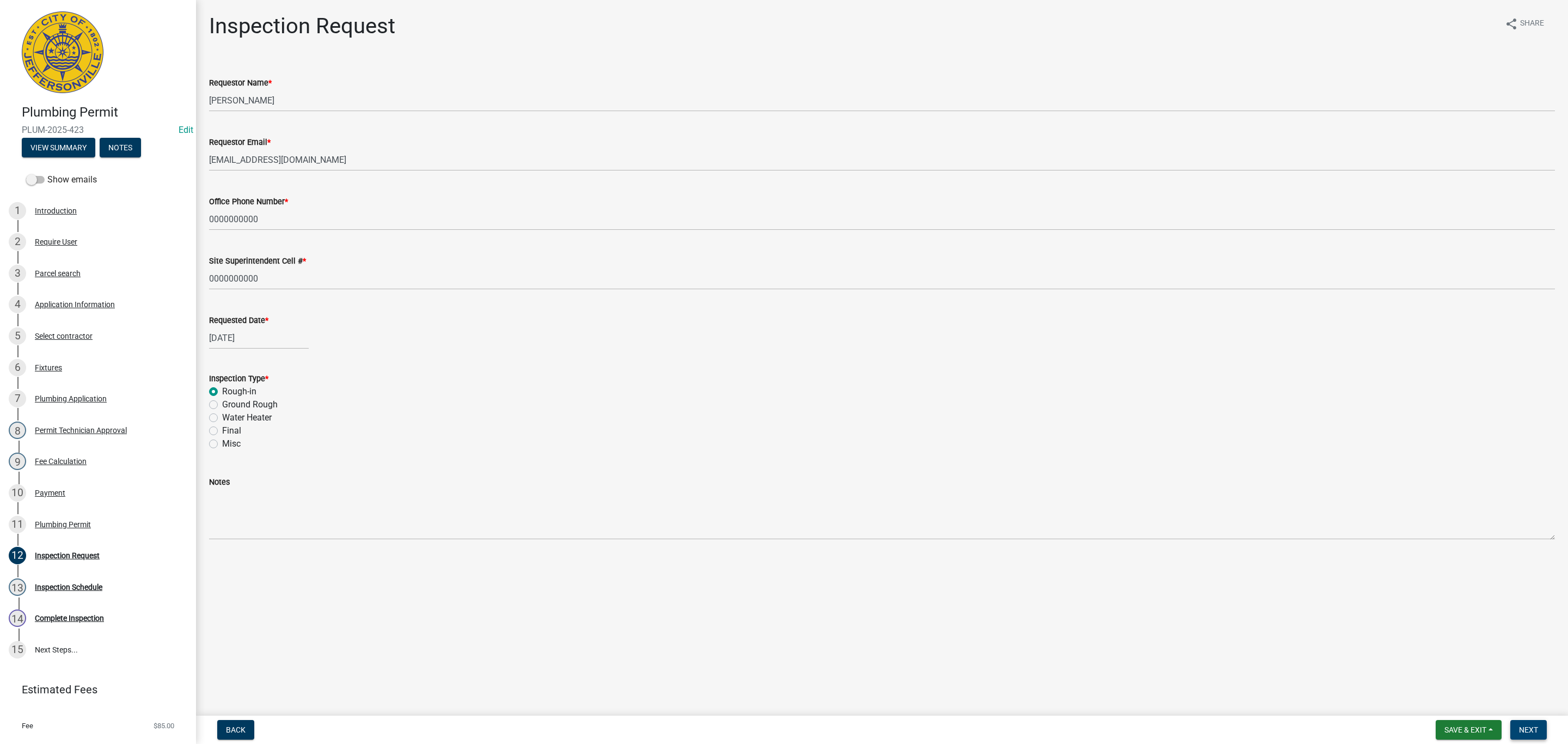
click at [1524, 731] on span "Next" at bounding box center [1528, 729] width 19 height 8
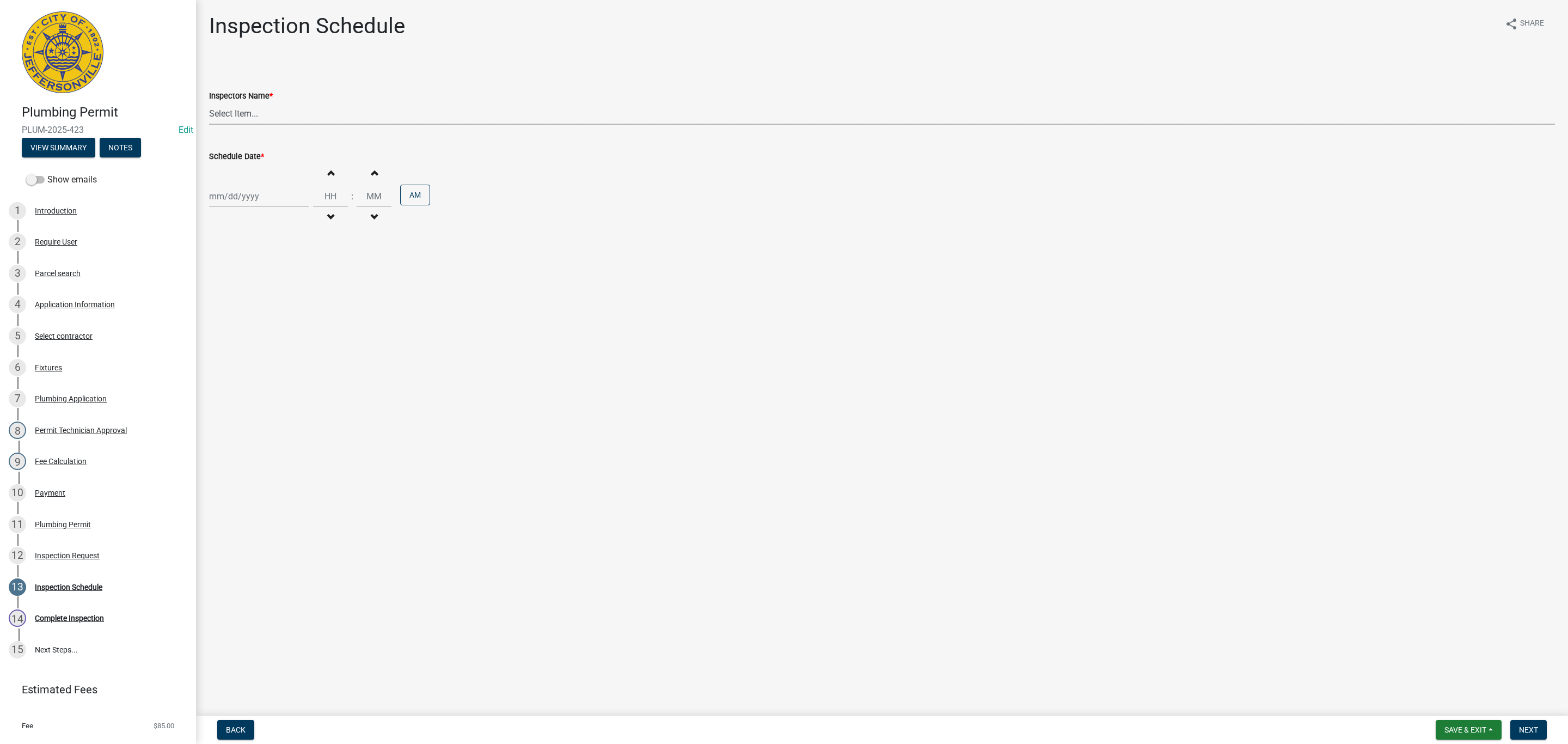
click at [234, 114] on select "Select Item... [PERSON_NAME] ([PERSON_NAME]) [PERSON_NAME] ([PERSON_NAME]) mkru…" at bounding box center [882, 113] width 1346 height 22
select select "13c97fbc-c819-4cee-844a-0db3d3c4db95"
click at [209, 102] on select "Select Item... [PERSON_NAME] ([PERSON_NAME]) [PERSON_NAME] ([PERSON_NAME]) mkru…" at bounding box center [882, 113] width 1346 height 22
click at [230, 200] on div at bounding box center [259, 196] width 100 height 22
select select "9"
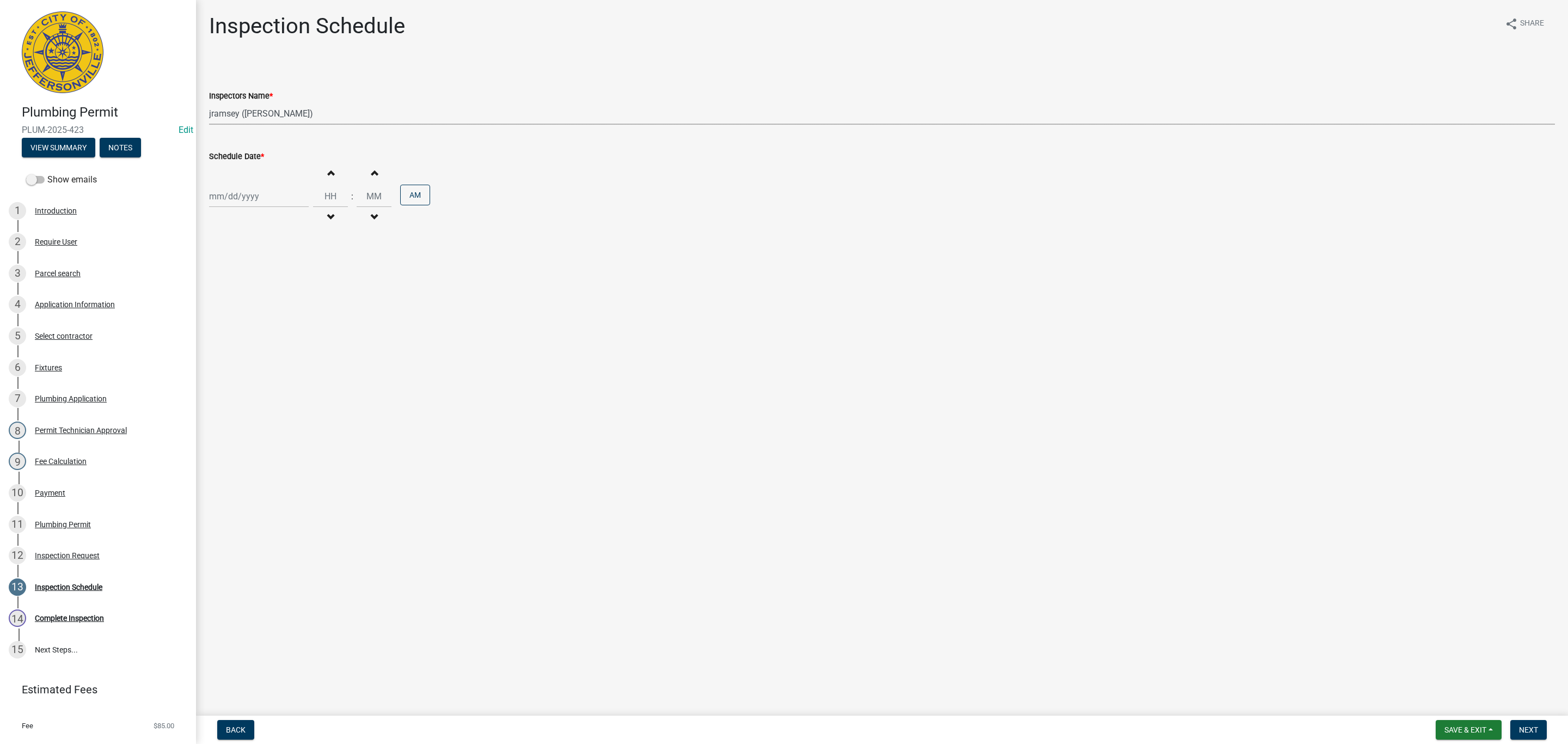
select select "2025"
click at [273, 288] on div "18" at bounding box center [272, 289] width 18 height 18
type input "[DATE]"
click at [1532, 734] on button "Next" at bounding box center [1528, 730] width 37 height 20
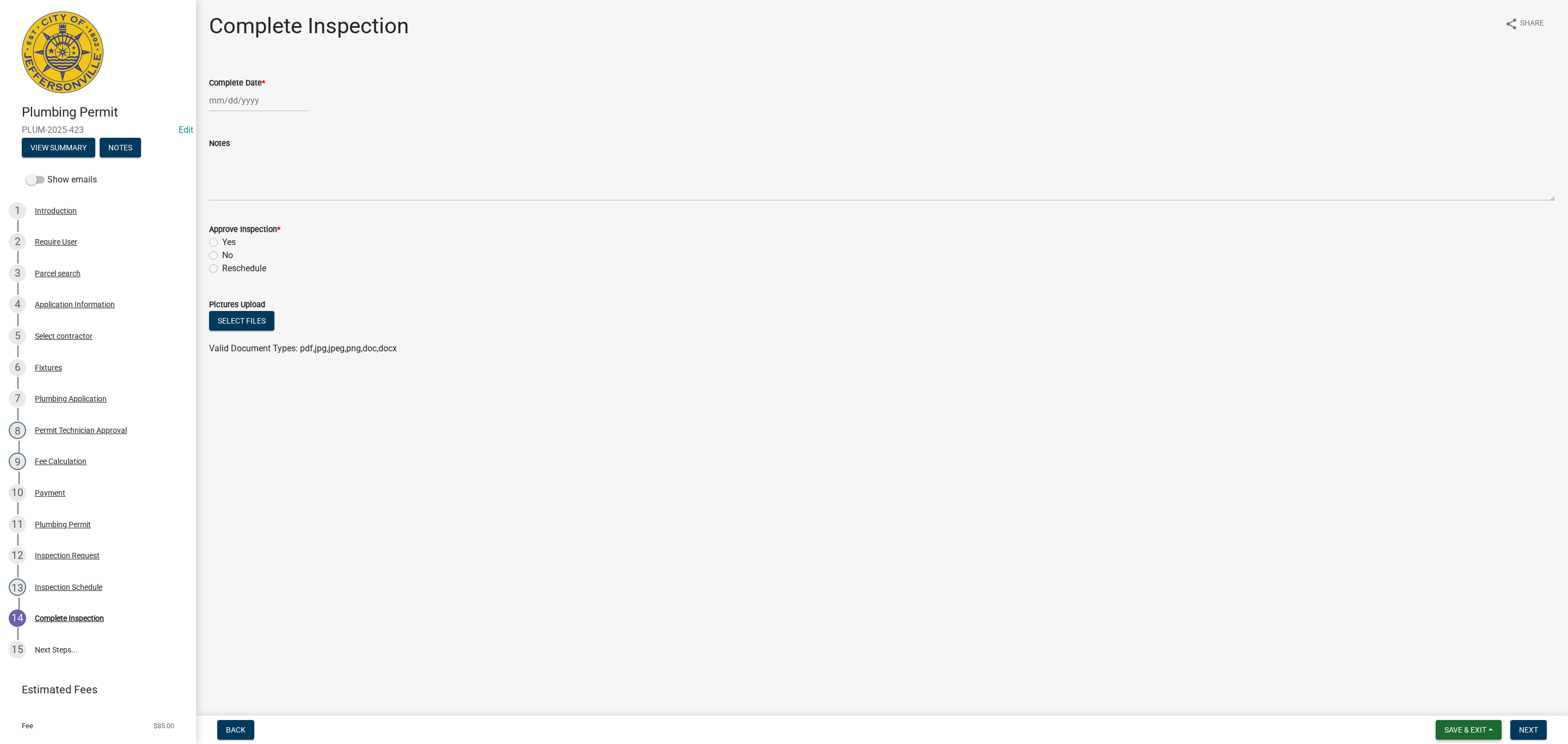
click at [1445, 725] on span "Save & Exit" at bounding box center [1465, 729] width 42 height 8
click at [1439, 697] on button "Save & Exit" at bounding box center [1458, 702] width 87 height 26
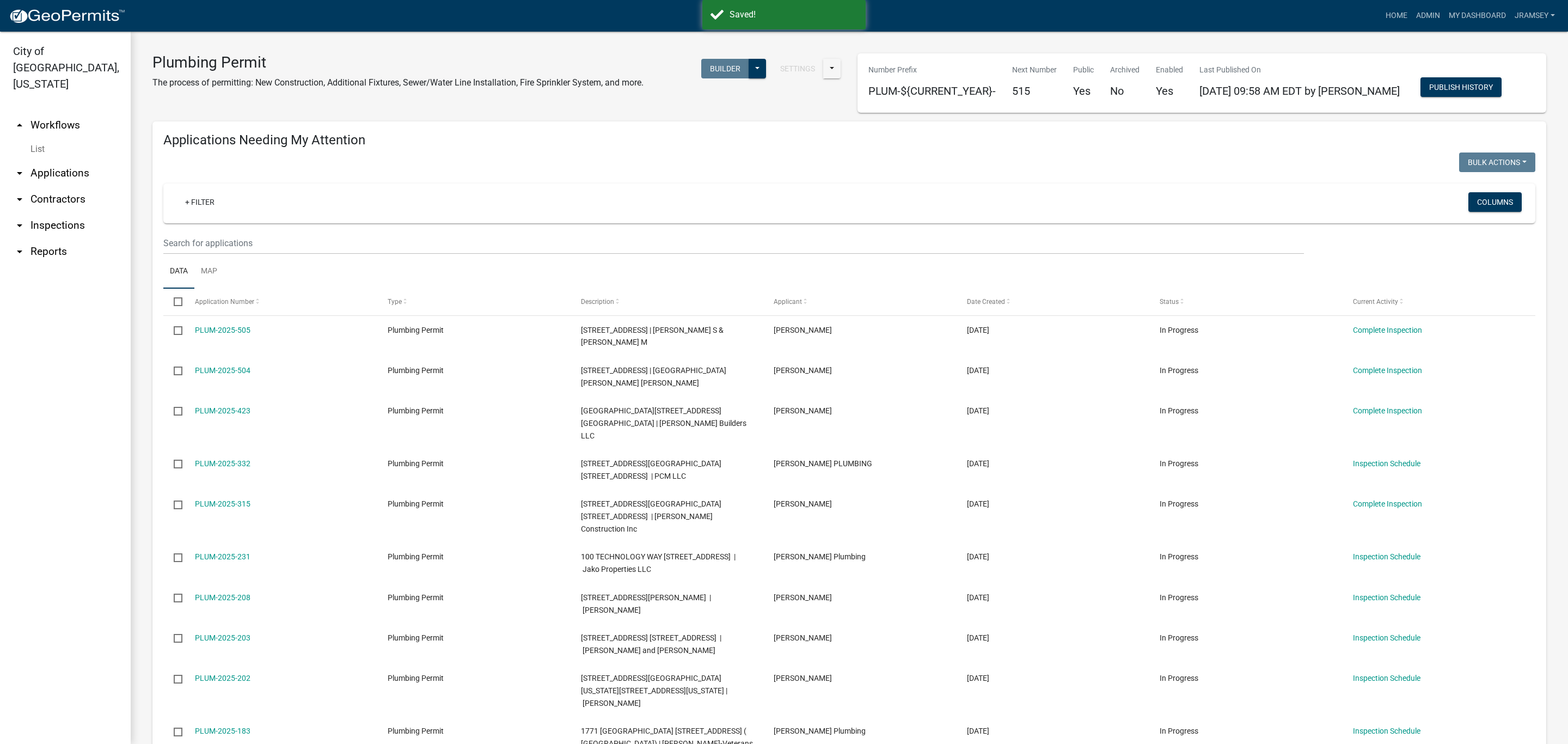
click at [67, 212] on link "arrow_drop_down Inspections" at bounding box center [65, 225] width 130 height 26
